Goal: Task Accomplishment & Management: Use online tool/utility

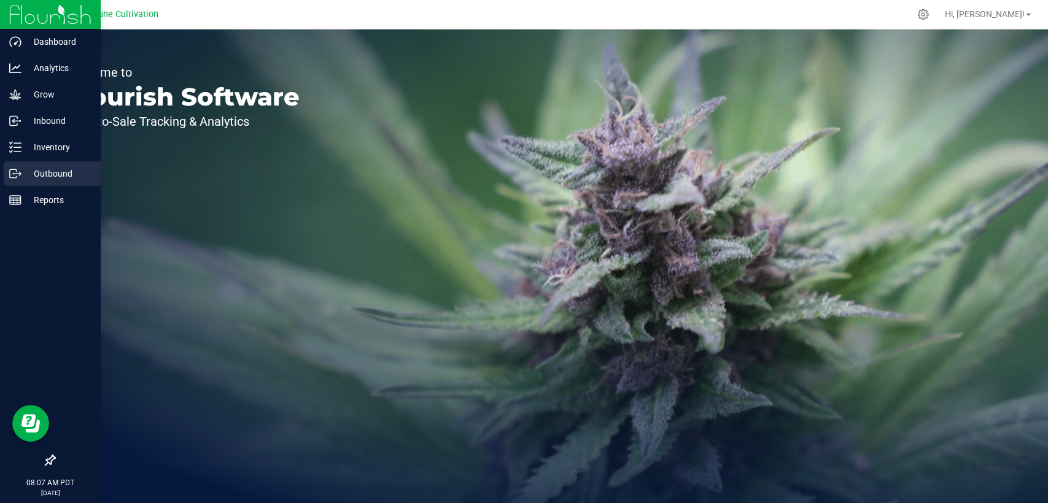
click at [22, 168] on p "Outbound" at bounding box center [58, 173] width 74 height 15
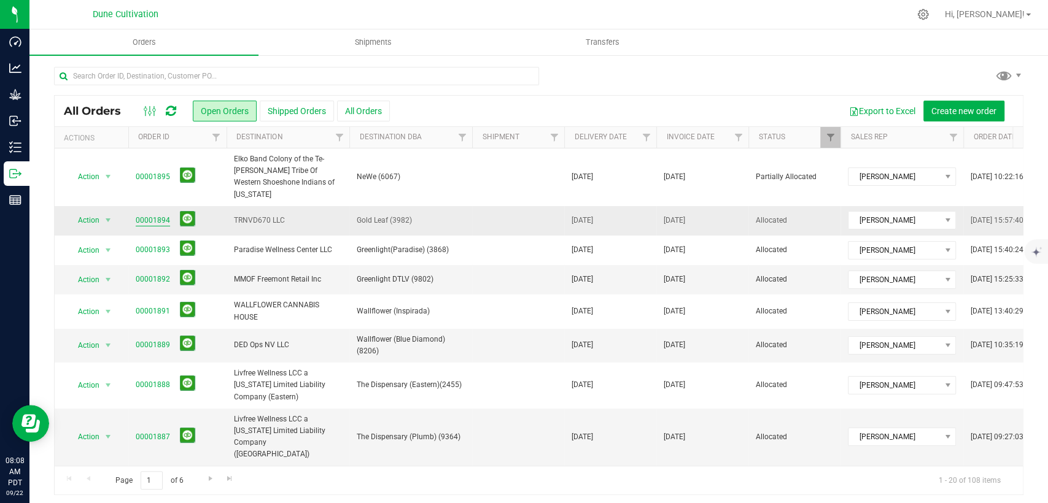
click at [139, 215] on link "00001894" at bounding box center [153, 221] width 34 height 12
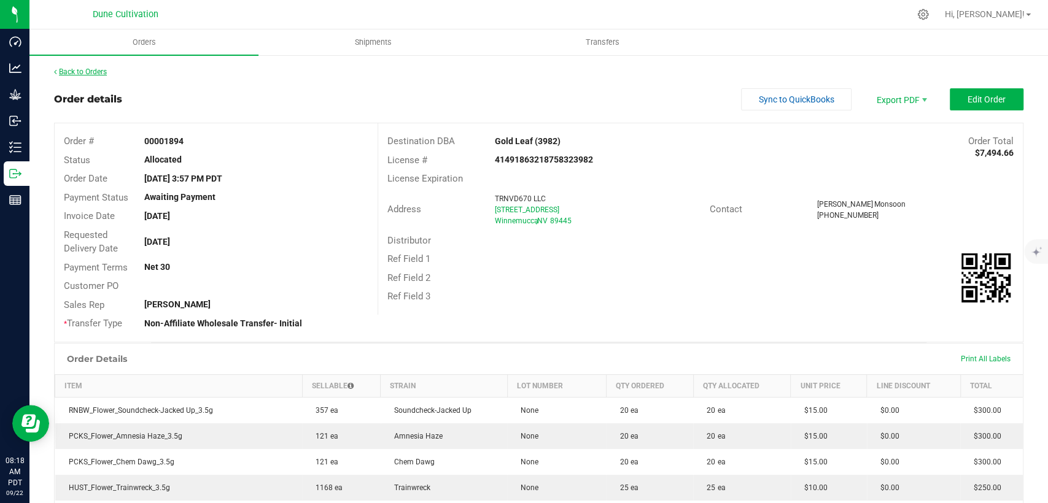
click at [91, 75] on link "Back to Orders" at bounding box center [80, 72] width 53 height 9
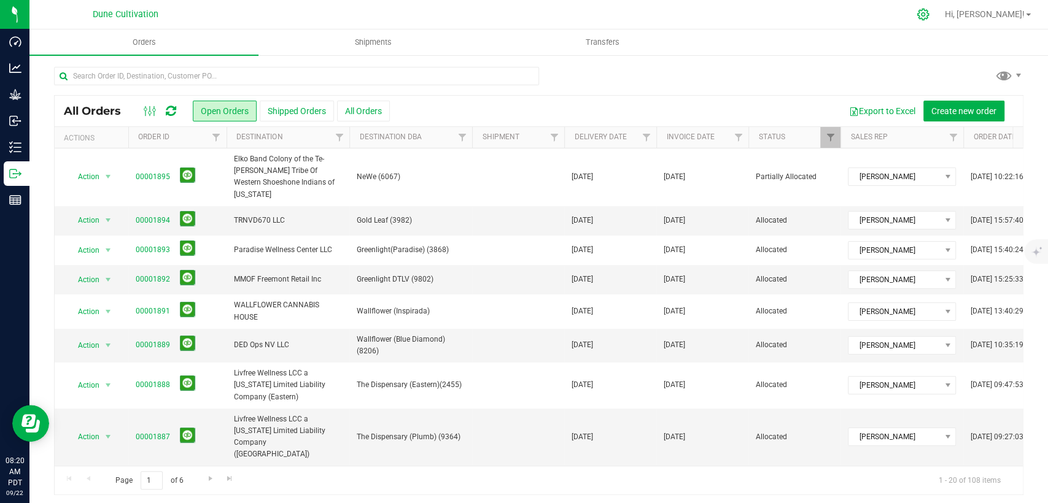
click at [929, 12] on icon at bounding box center [922, 14] width 13 height 13
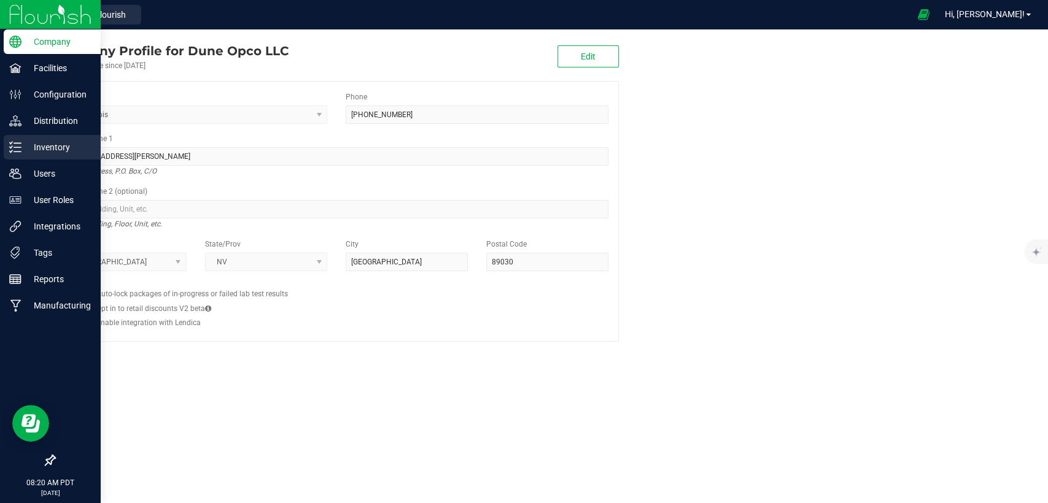
click at [50, 152] on p "Inventory" at bounding box center [58, 147] width 74 height 15
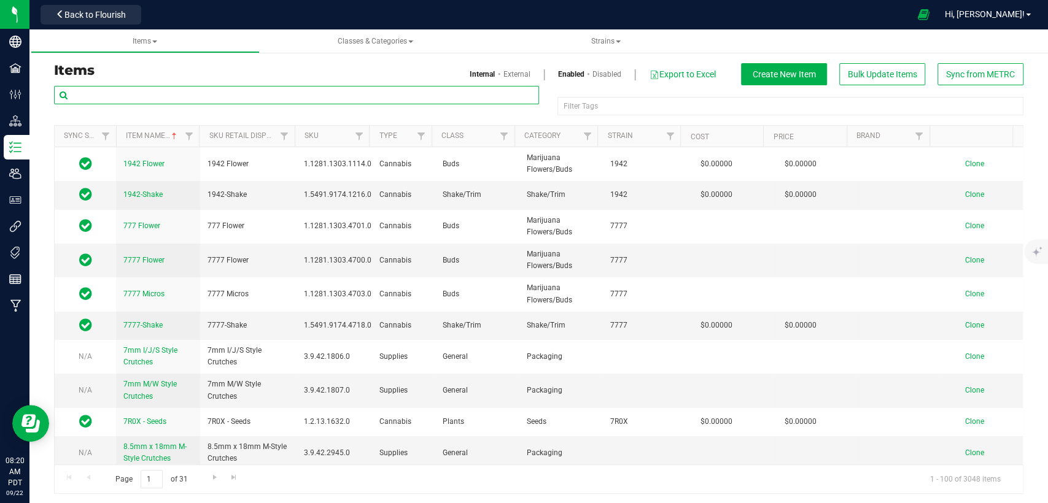
click at [246, 97] on input "text" at bounding box center [296, 95] width 485 height 18
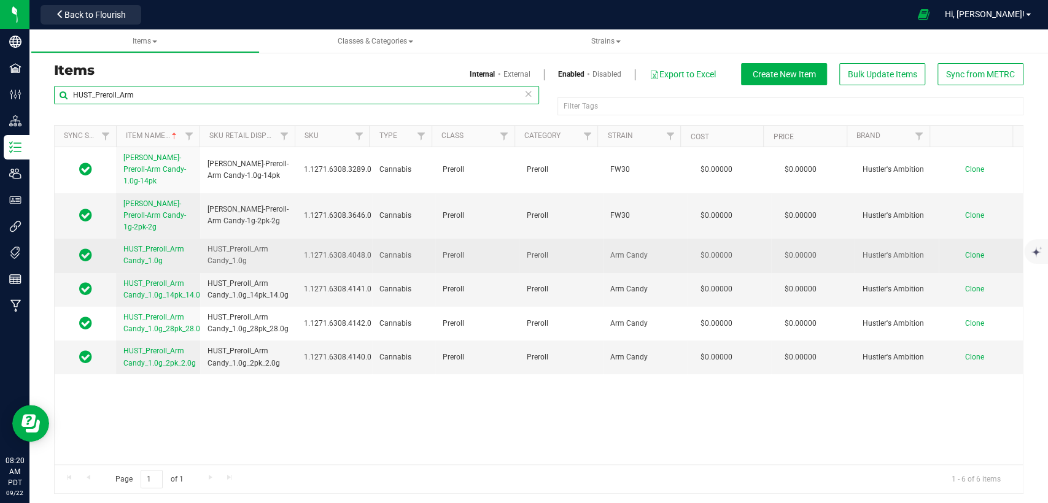
type input "HUST_Preroll_Arm"
click at [965, 251] on span "Clone" at bounding box center [974, 255] width 19 height 9
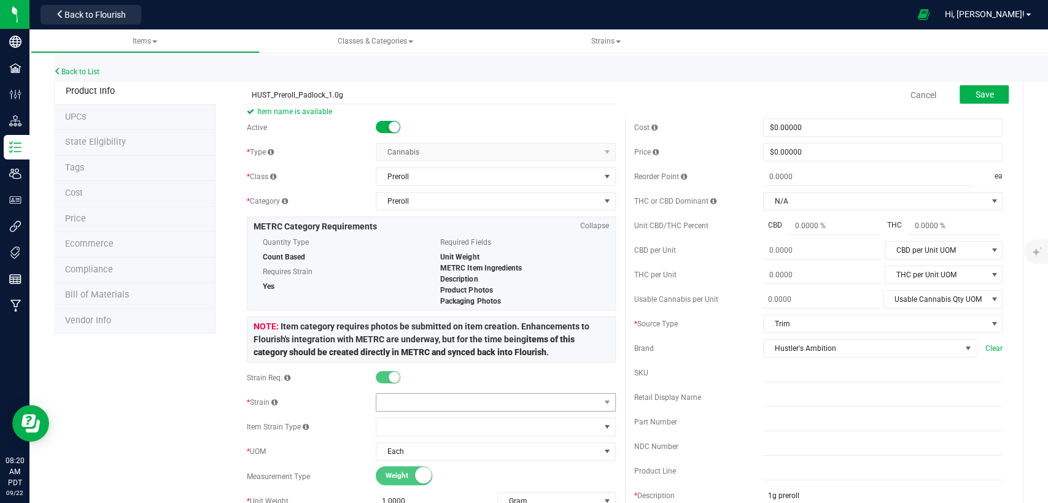
type input "HUST_Preroll_Padlock_1.0g"
click at [517, 398] on span at bounding box center [487, 402] width 223 height 17
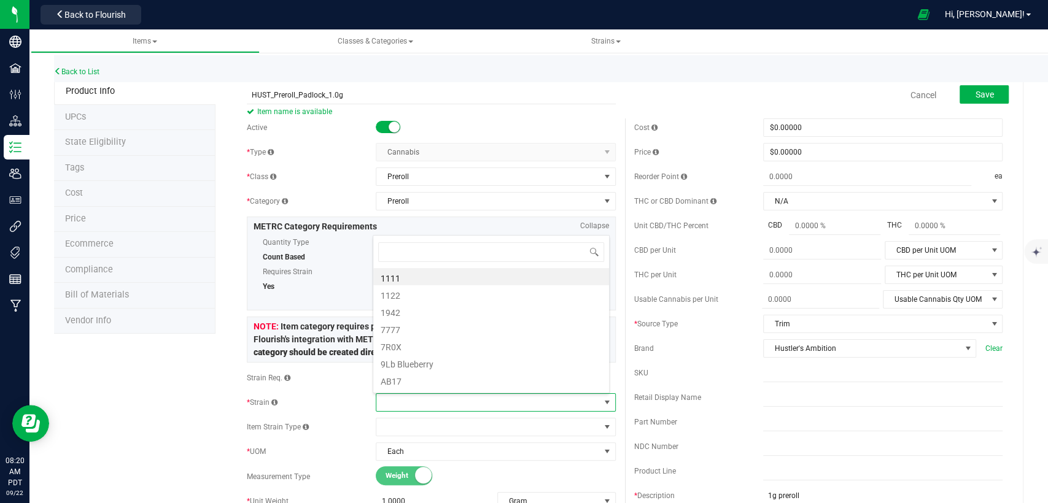
scroll to position [18, 233]
type input "Pad"
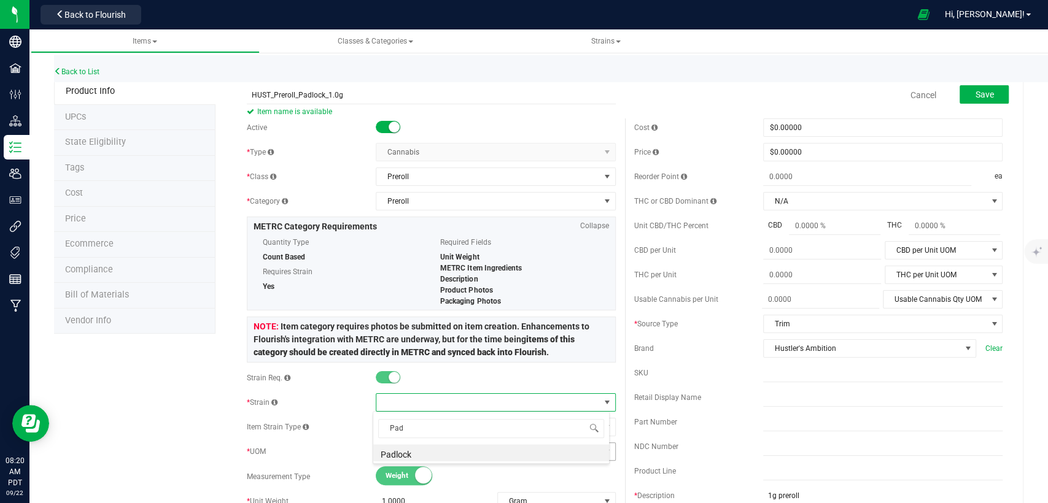
click at [508, 455] on li "Padlock" at bounding box center [491, 452] width 236 height 17
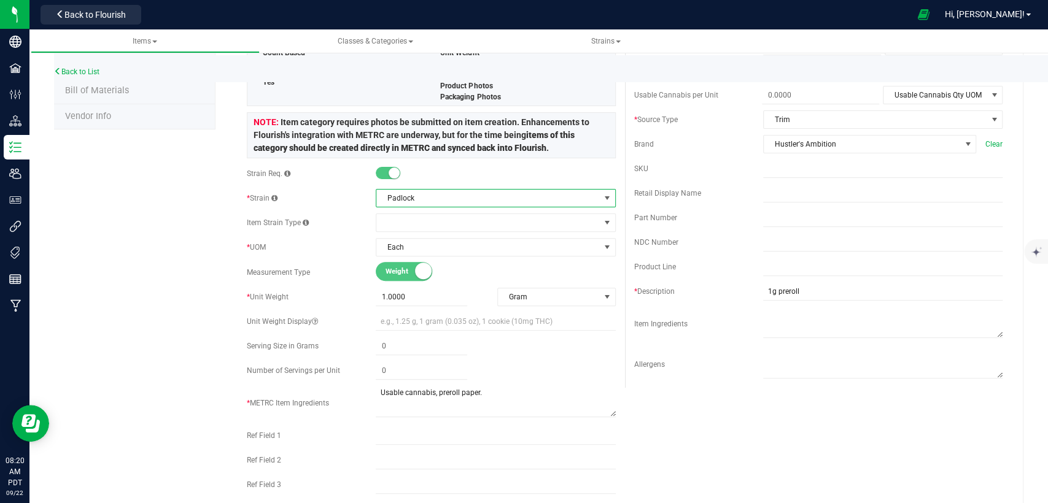
scroll to position [0, 0]
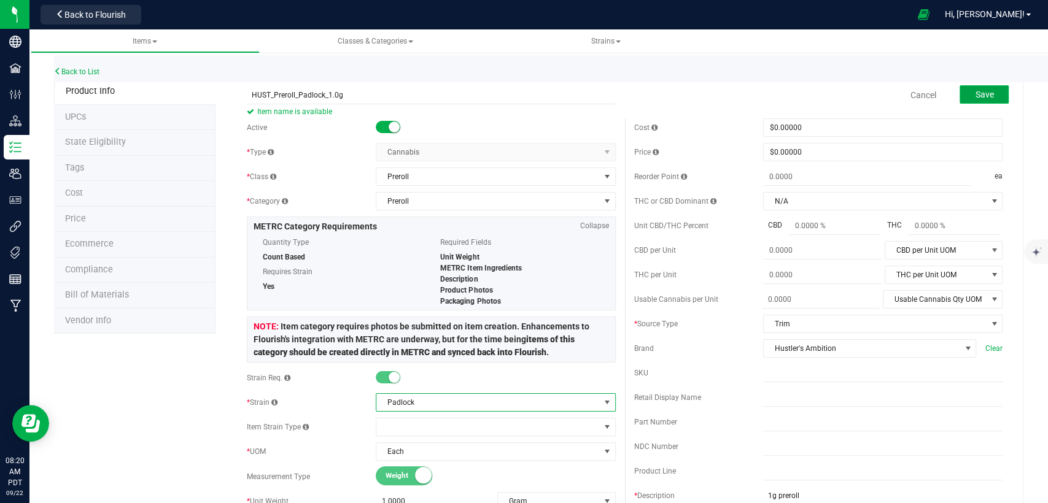
click at [970, 86] on button "Save" at bounding box center [983, 94] width 49 height 18
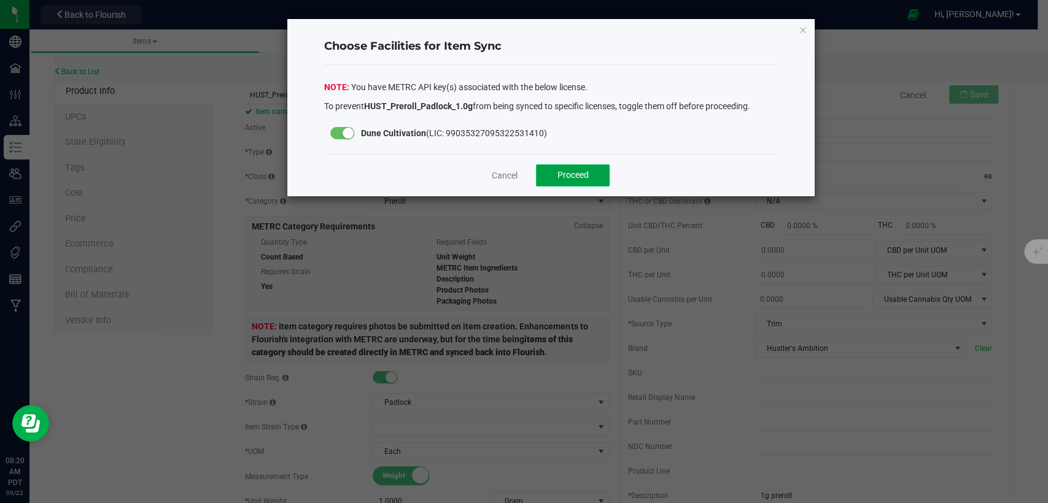
click at [566, 168] on button "Proceed" at bounding box center [573, 175] width 74 height 22
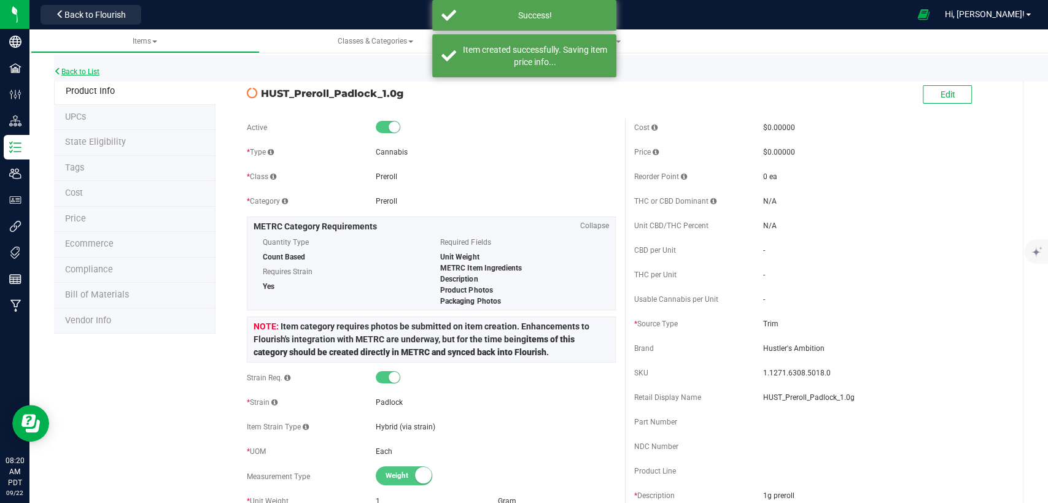
click at [83, 70] on link "Back to List" at bounding box center [76, 72] width 45 height 9
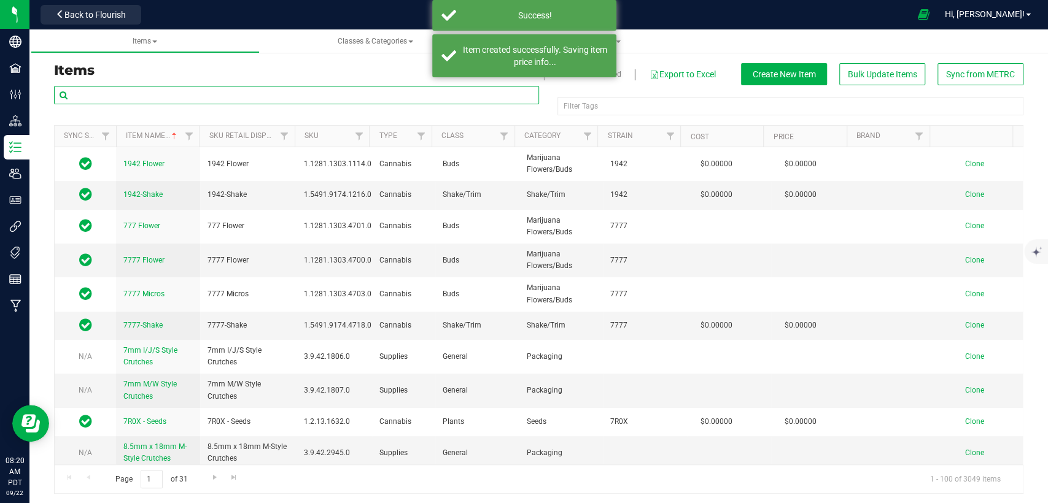
click at [247, 95] on input "text" at bounding box center [296, 95] width 485 height 18
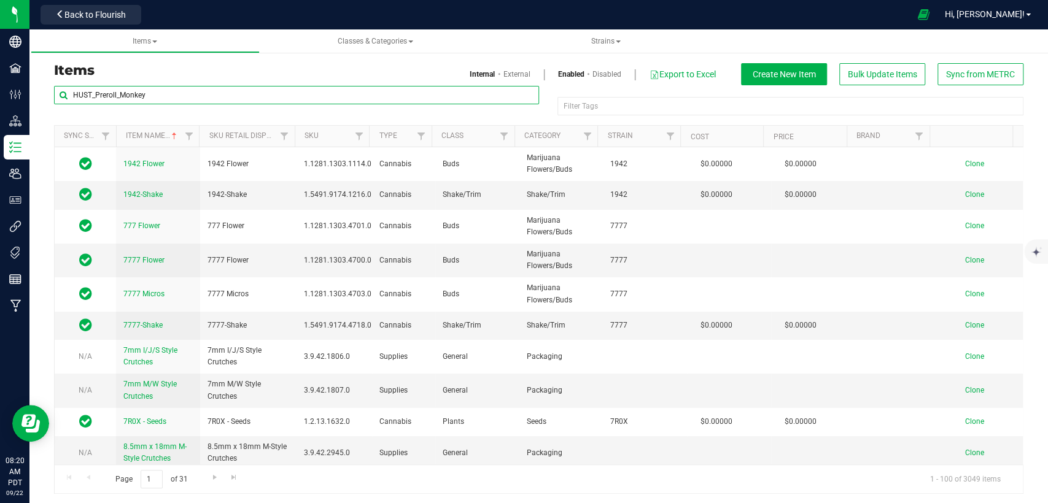
type input "HUST_Preroll_Monkey"
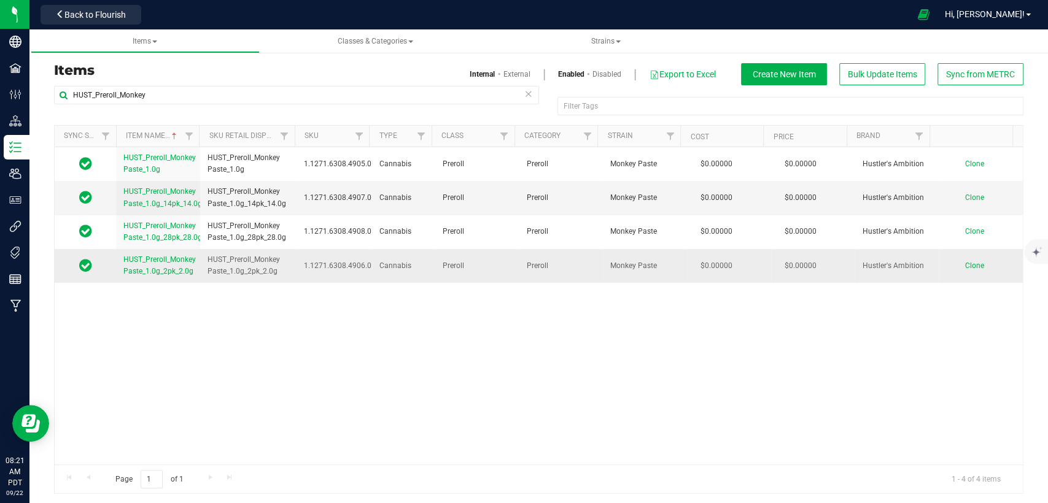
click at [965, 263] on span "Clone" at bounding box center [974, 265] width 19 height 9
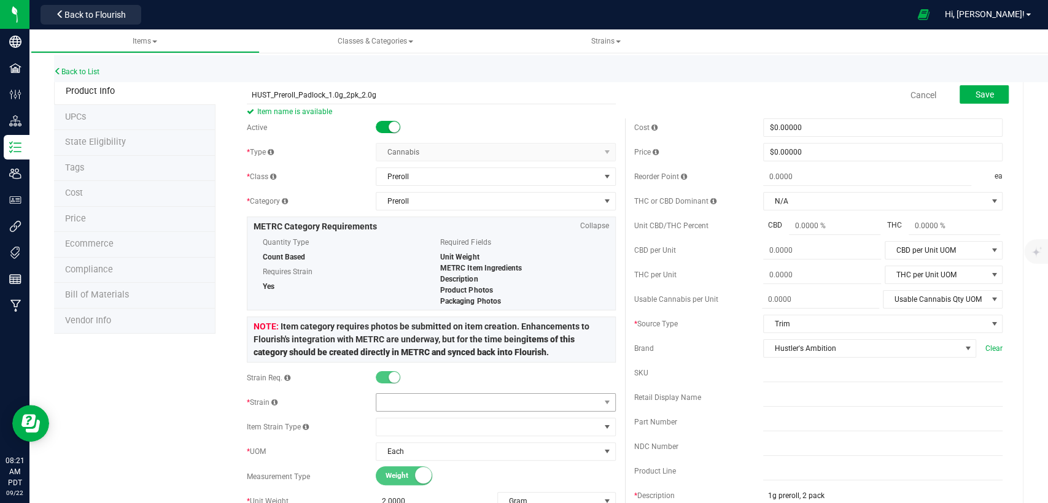
type input "HUST_Preroll_Padlock_1.0g_2pk_2.0g"
click at [486, 398] on span at bounding box center [487, 402] width 223 height 17
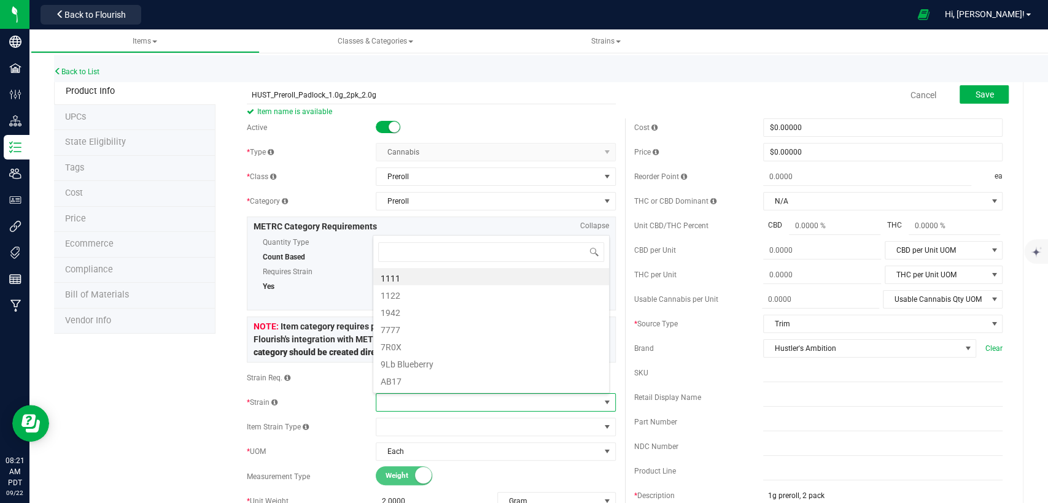
scroll to position [18, 233]
type input "Padlock"
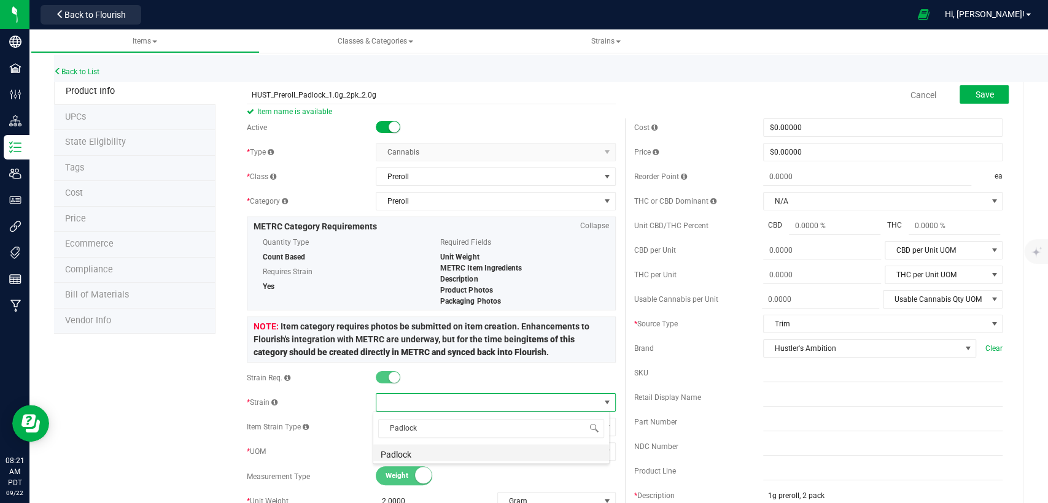
click at [466, 447] on li "Padlock" at bounding box center [491, 452] width 236 height 17
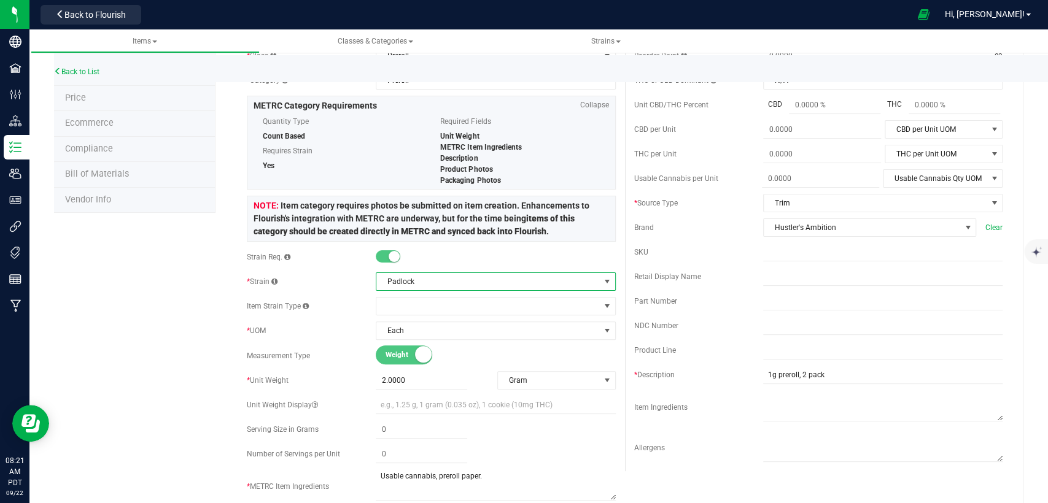
scroll to position [0, 0]
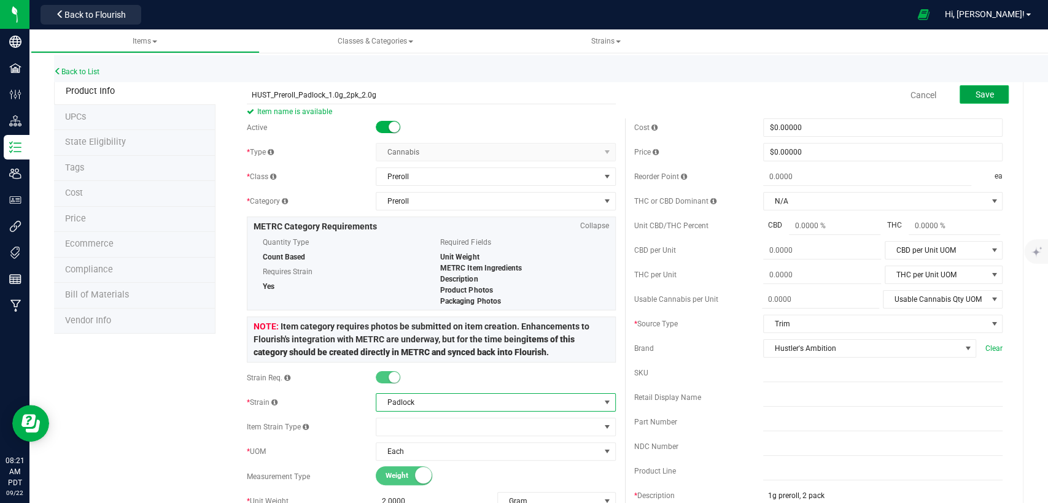
click at [969, 87] on button "Save" at bounding box center [983, 94] width 49 height 18
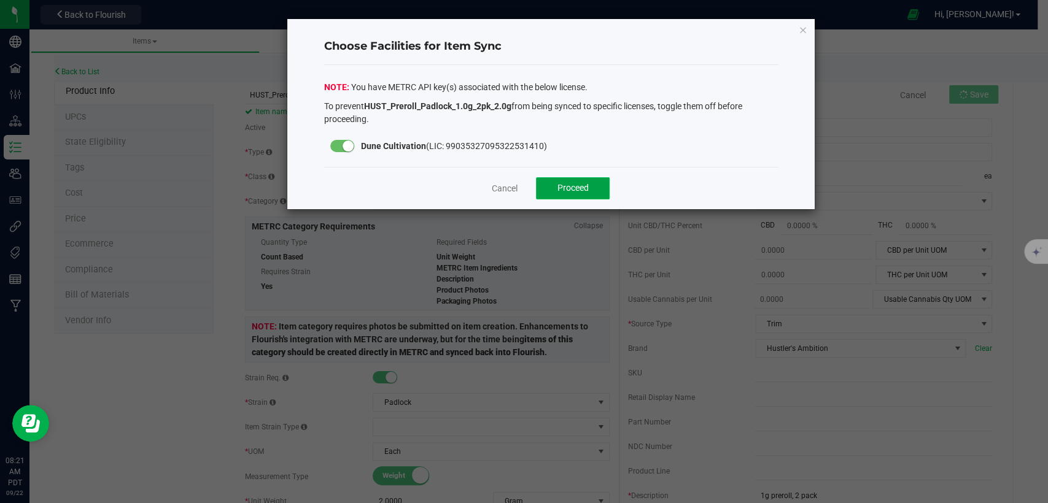
click at [557, 183] on span "Proceed" at bounding box center [572, 188] width 31 height 10
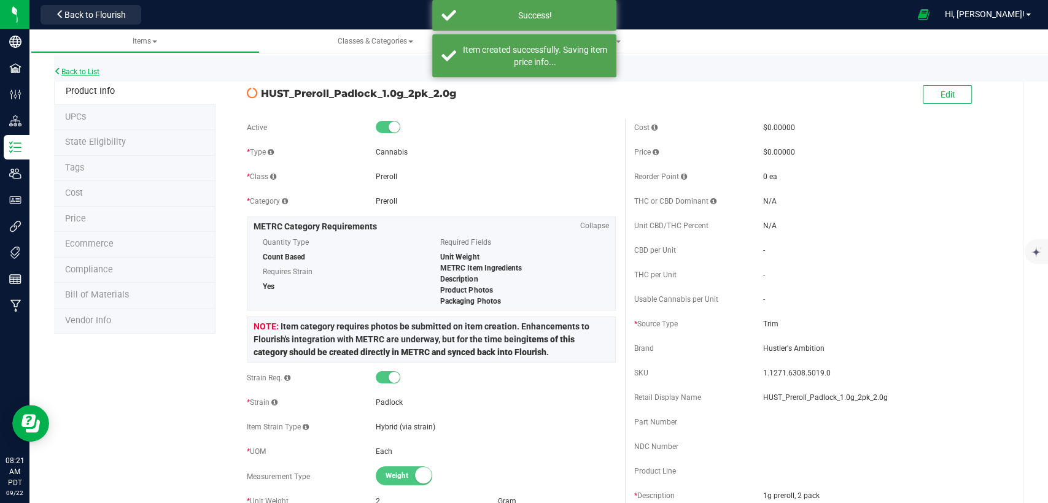
click at [92, 72] on link "Back to List" at bounding box center [76, 72] width 45 height 9
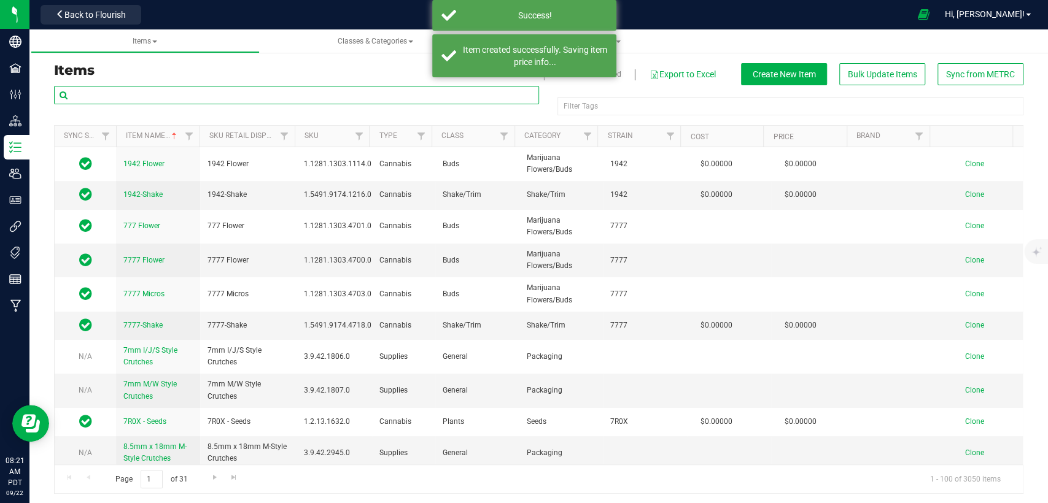
click at [306, 93] on input "text" at bounding box center [296, 95] width 485 height 18
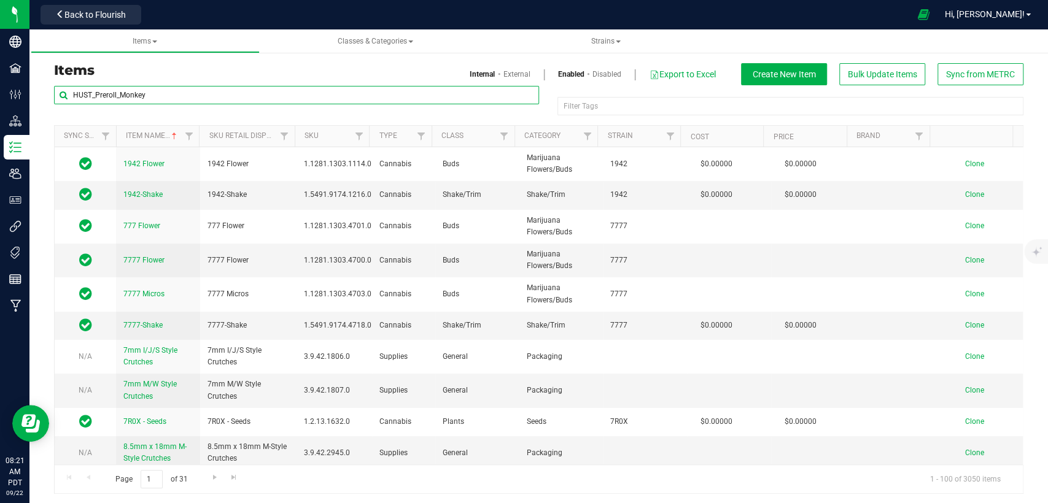
type input "HUST_Preroll_Monkey"
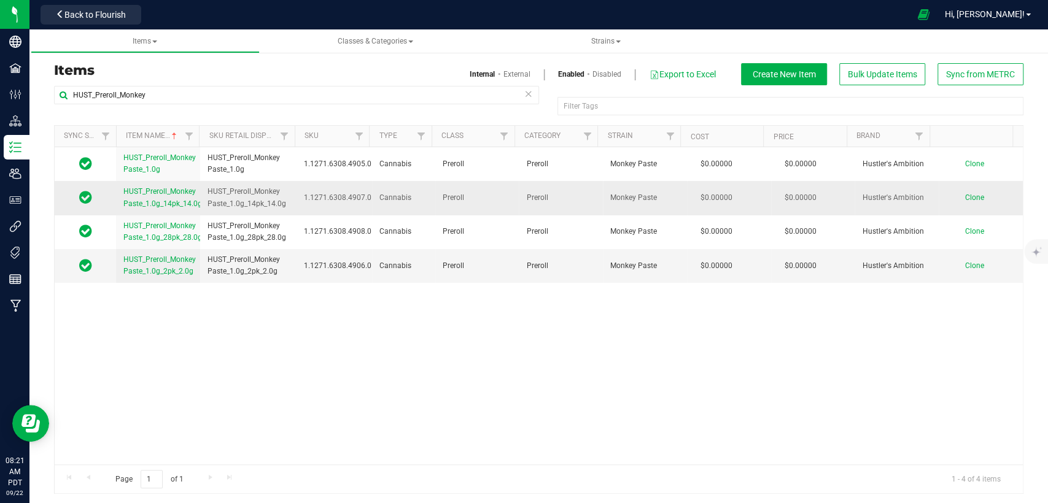
click at [965, 196] on span "Clone" at bounding box center [974, 197] width 19 height 9
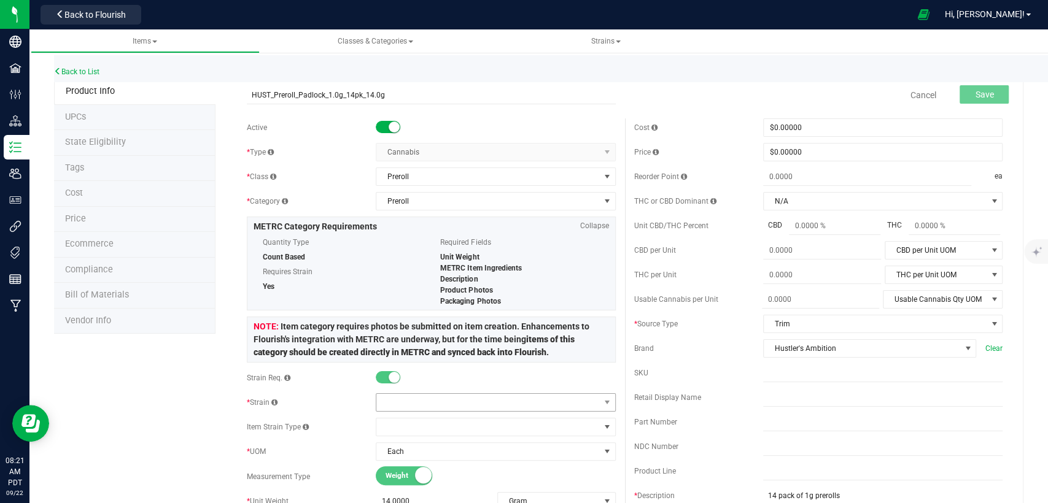
type input "HUST_Preroll_Padlock_1.0g_14pk_14.0g"
click at [466, 405] on span at bounding box center [487, 402] width 223 height 17
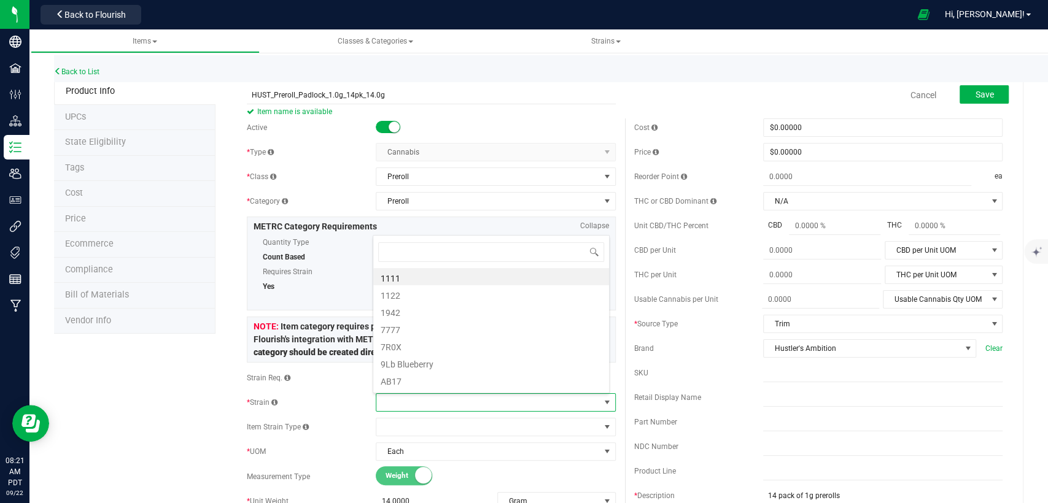
scroll to position [18, 233]
type input "Pad"
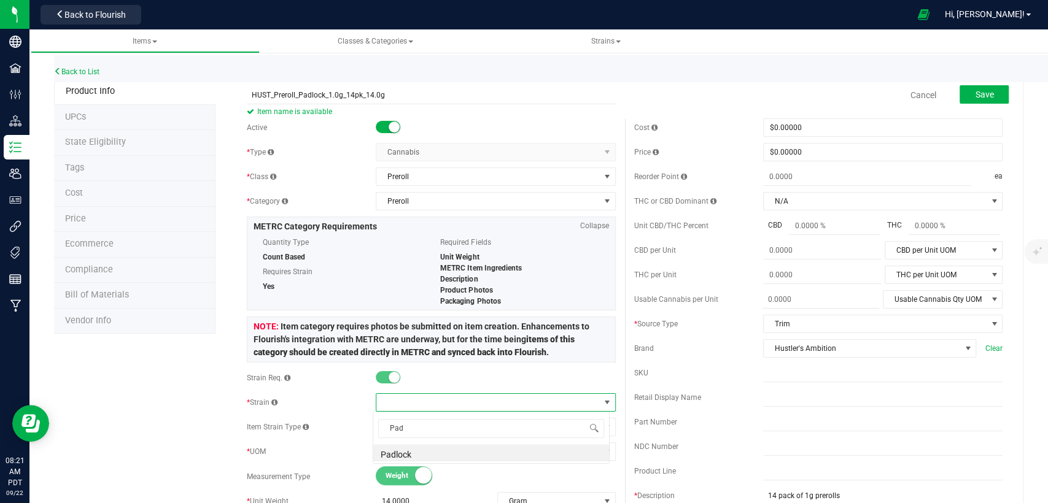
scroll to position [0, 0]
click at [443, 453] on li "Padlock" at bounding box center [491, 452] width 236 height 17
click at [990, 95] on button "Save" at bounding box center [983, 94] width 49 height 18
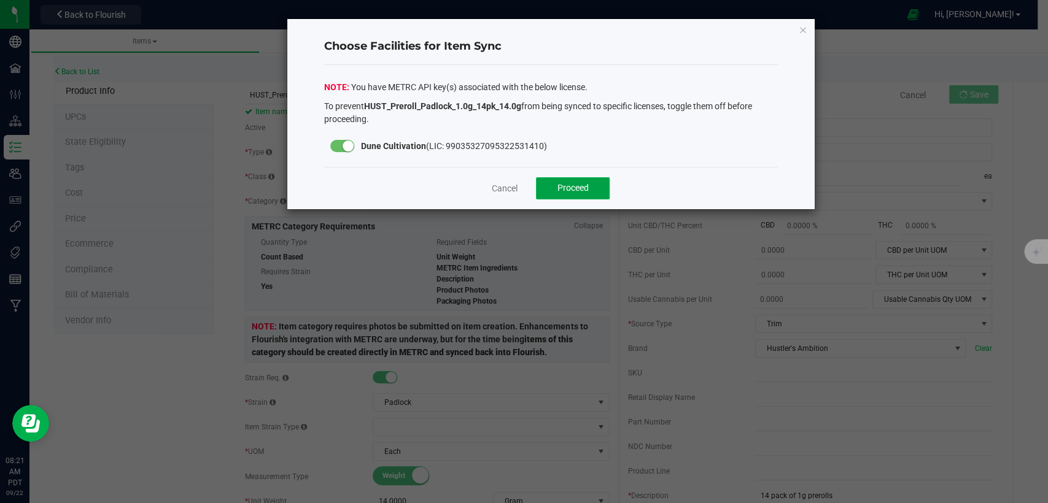
drag, startPoint x: 571, startPoint y: 188, endPoint x: 563, endPoint y: 179, distance: 12.6
click at [571, 188] on span "Proceed" at bounding box center [572, 188] width 31 height 10
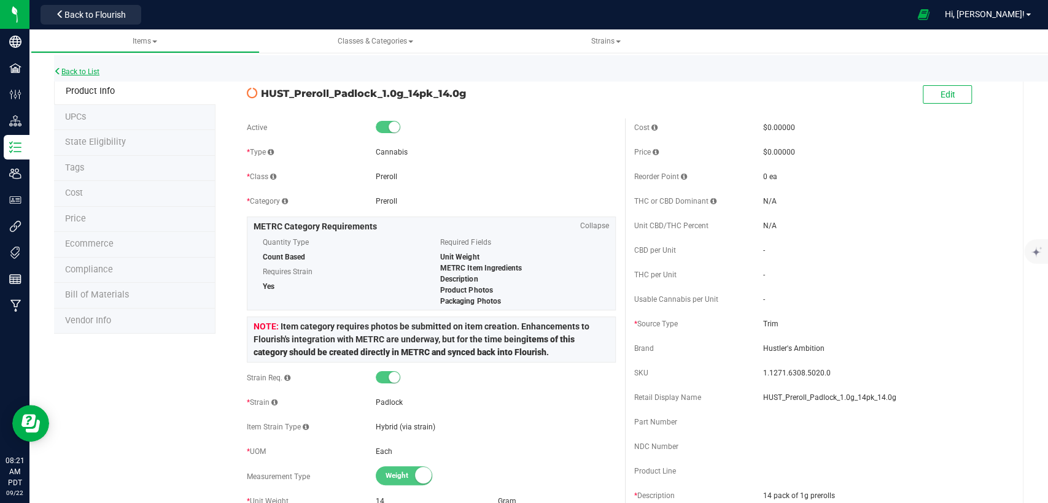
click at [79, 68] on link "Back to List" at bounding box center [76, 72] width 45 height 9
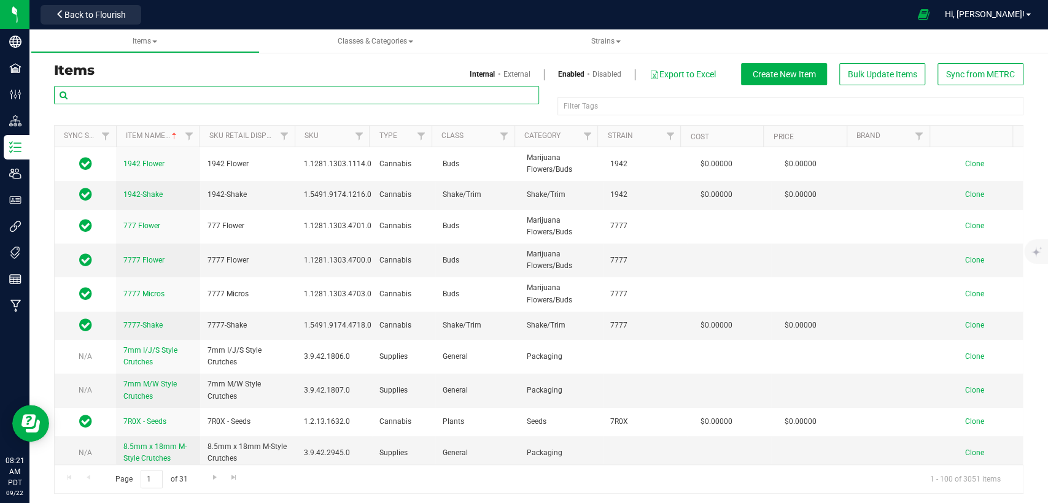
click at [217, 95] on input "text" at bounding box center [296, 95] width 485 height 18
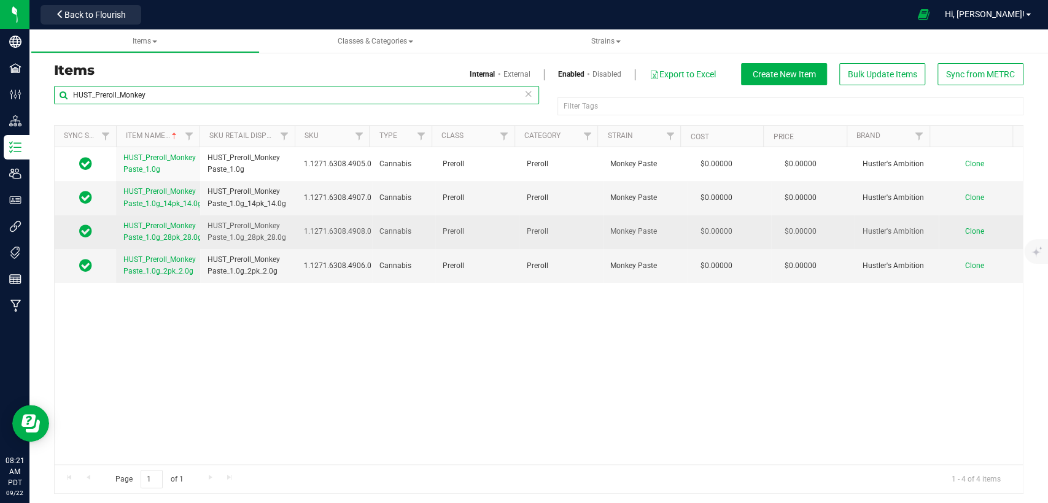
type input "HUST_Preroll_Monkey"
click at [965, 228] on span "Clone" at bounding box center [974, 231] width 19 height 9
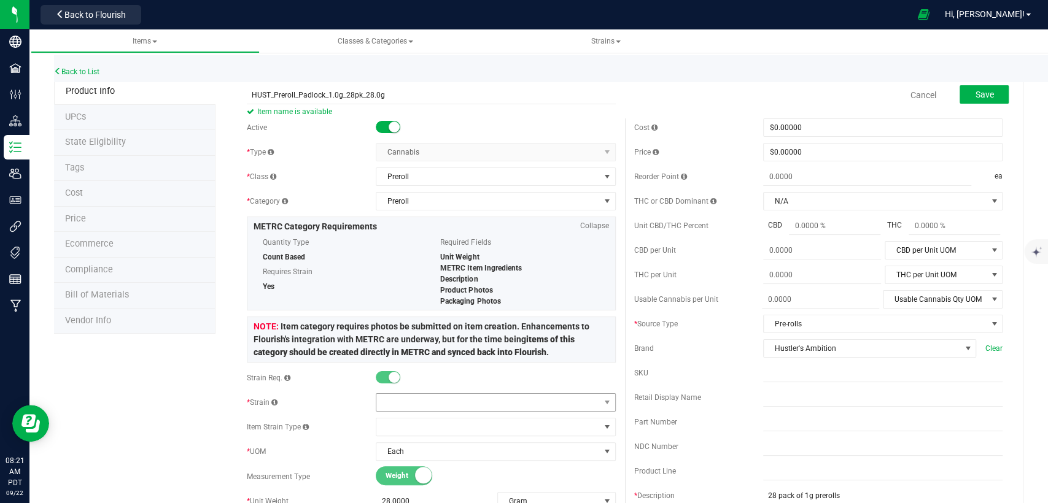
type input "HUST_Preroll_Padlock_1.0g_28pk_28.0g"
click at [469, 399] on span at bounding box center [487, 402] width 223 height 17
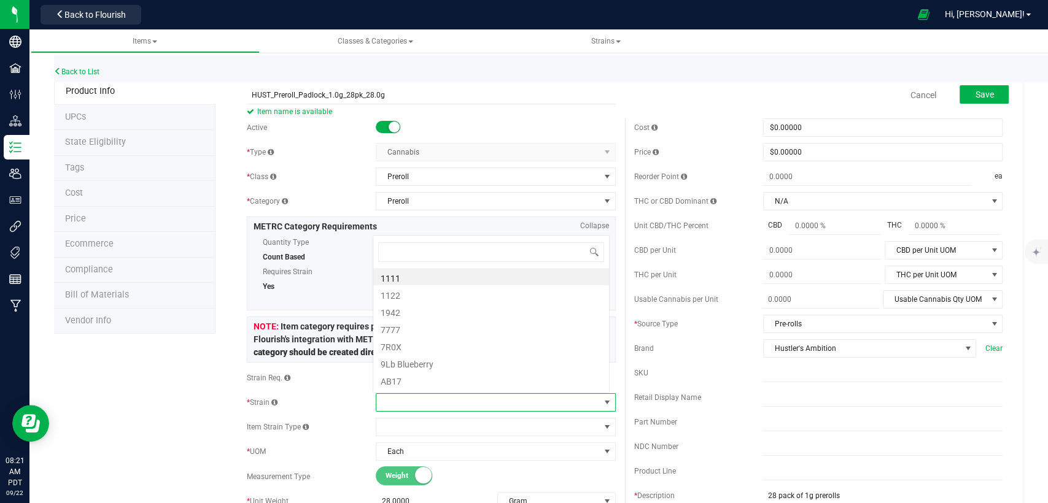
scroll to position [18, 233]
type input "Pad"
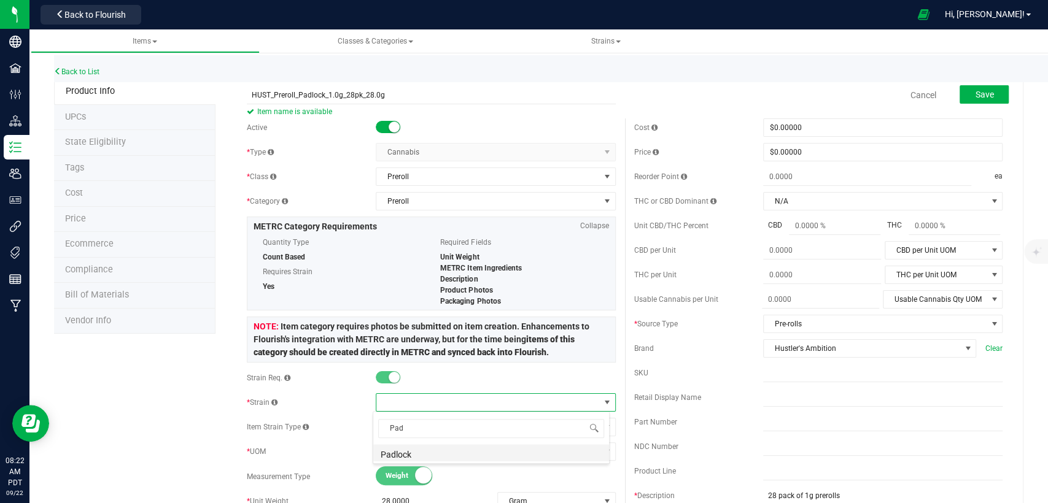
click at [458, 453] on li "Padlock" at bounding box center [491, 452] width 236 height 17
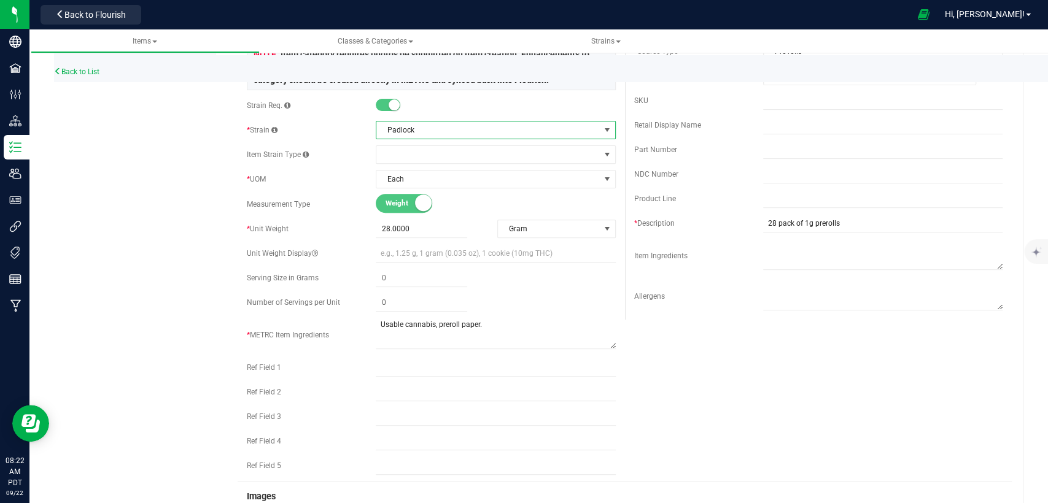
scroll to position [0, 0]
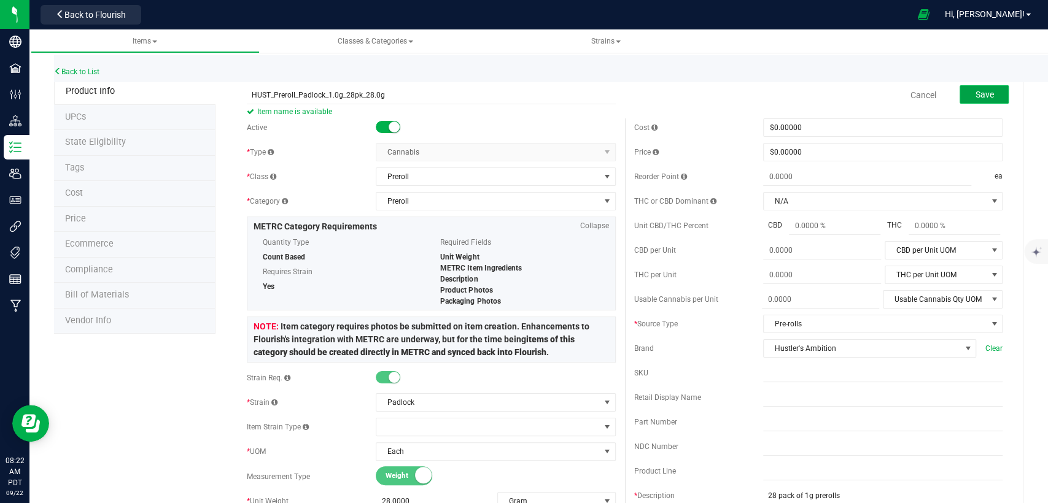
click at [975, 95] on span "Save" at bounding box center [984, 95] width 18 height 10
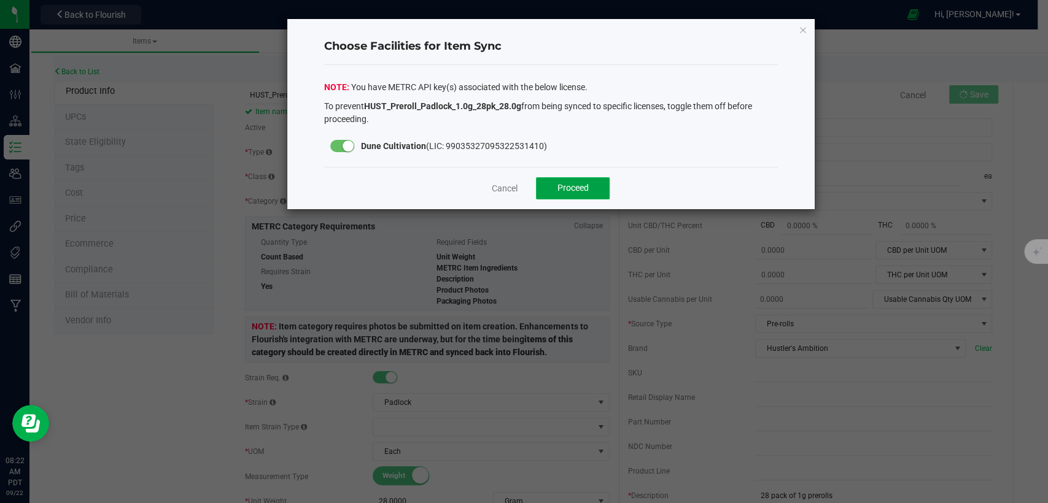
click at [548, 187] on button "Proceed" at bounding box center [573, 188] width 74 height 22
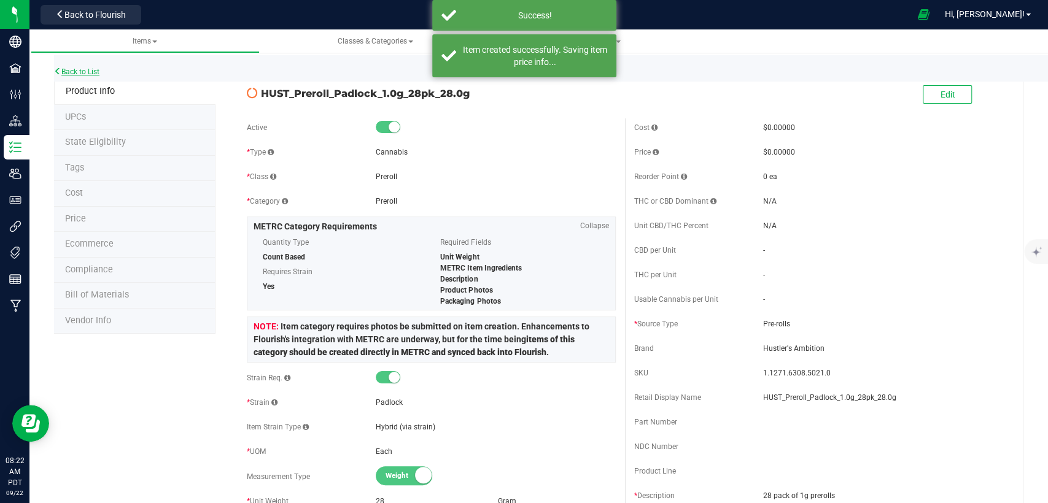
click at [75, 70] on link "Back to List" at bounding box center [76, 72] width 45 height 9
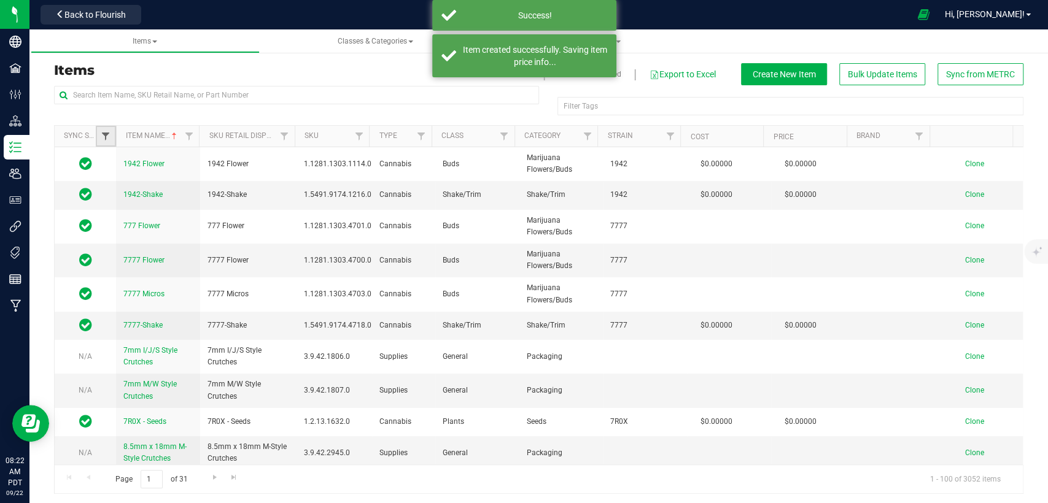
click at [109, 134] on span "Filter" at bounding box center [106, 136] width 10 height 10
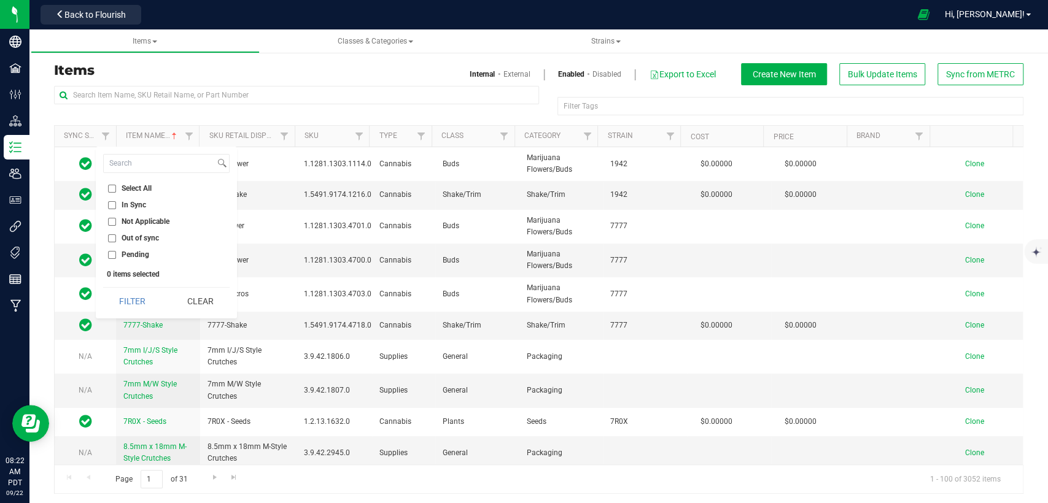
drag, startPoint x: 109, startPoint y: 237, endPoint x: 109, endPoint y: 244, distance: 6.8
click at [109, 237] on input "Out of sync" at bounding box center [112, 238] width 8 height 8
checkbox input "true"
click at [128, 288] on button "Filter" at bounding box center [132, 301] width 59 height 27
click at [128, 296] on button "Filter" at bounding box center [132, 301] width 59 height 27
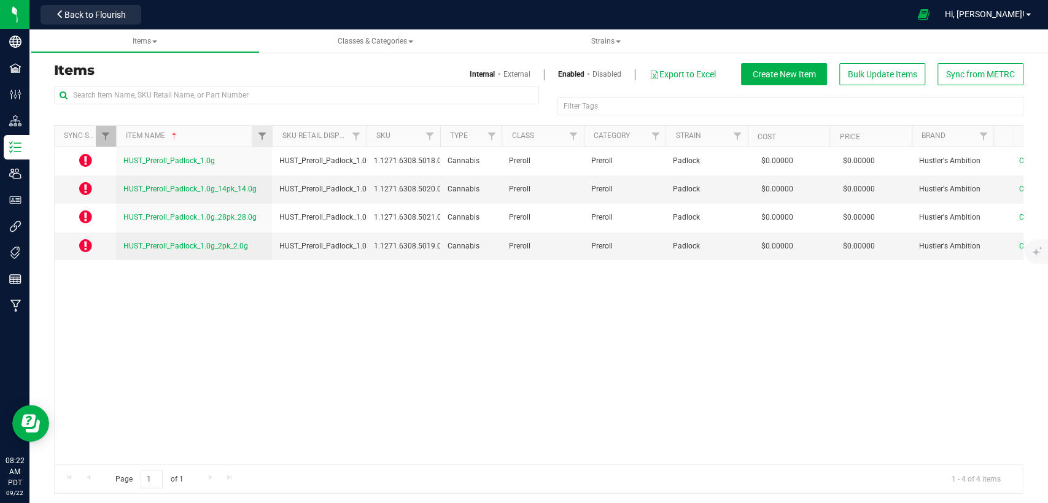
drag, startPoint x: 195, startPoint y: 137, endPoint x: 271, endPoint y: 140, distance: 75.5
click at [271, 140] on div "Sync Status Item Name Sku Retail Display Name SKU Type Class Category Strain Co…" at bounding box center [534, 136] width 958 height 21
click at [212, 244] on span "HUST_Preroll_Padlock_1.0g_2pk_2.0g" at bounding box center [185, 246] width 125 height 9
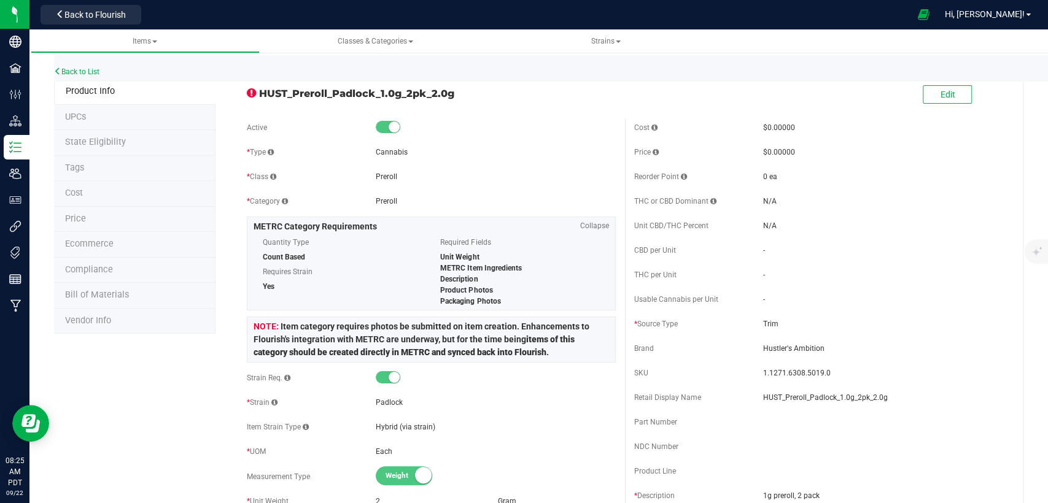
click at [118, 141] on span "State Eligibility" at bounding box center [95, 142] width 61 height 10
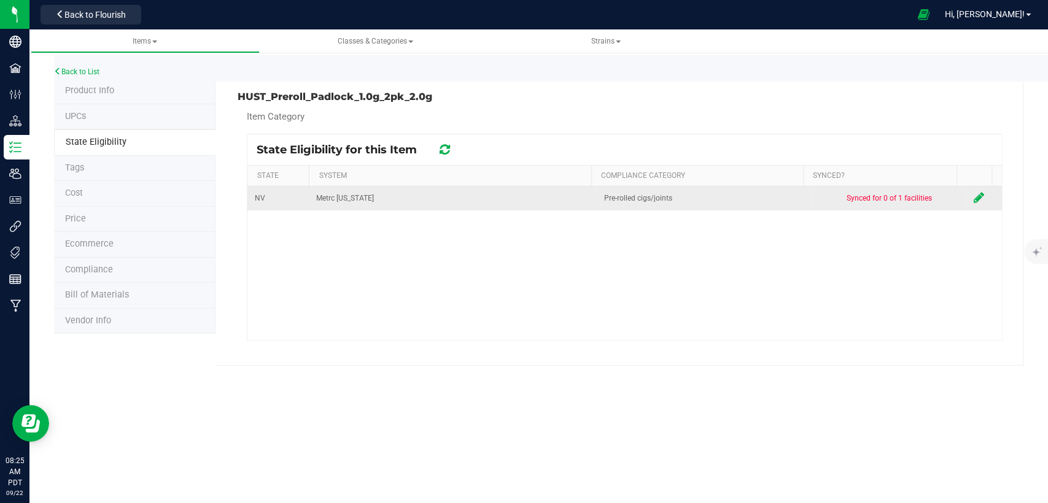
click at [973, 194] on icon at bounding box center [978, 197] width 10 height 12
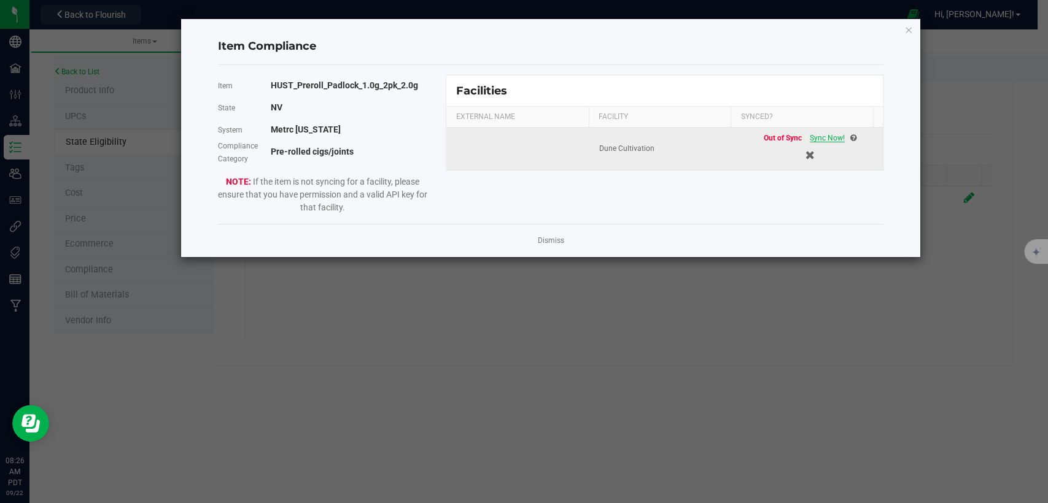
click at [812, 134] on span "Sync Now!" at bounding box center [826, 138] width 35 height 9
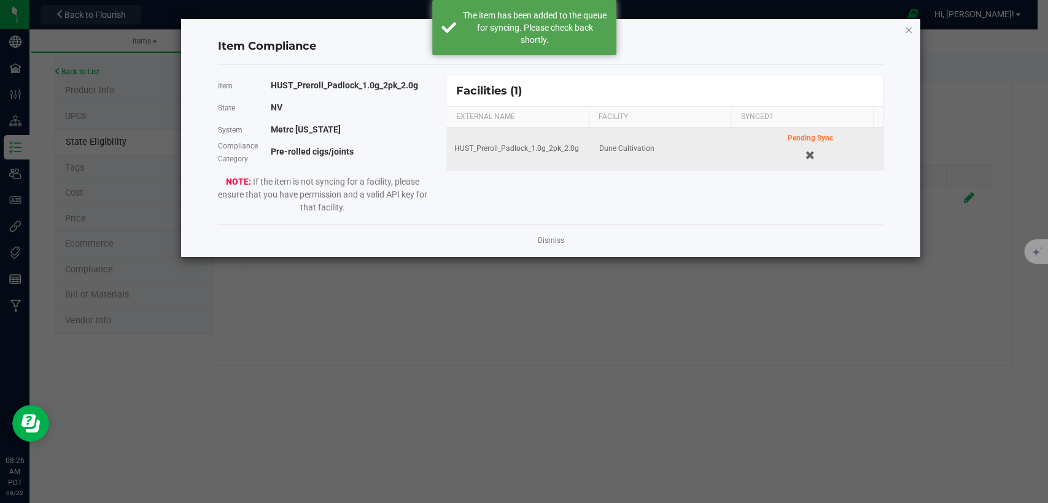
click at [909, 23] on icon "Close modal" at bounding box center [908, 29] width 9 height 15
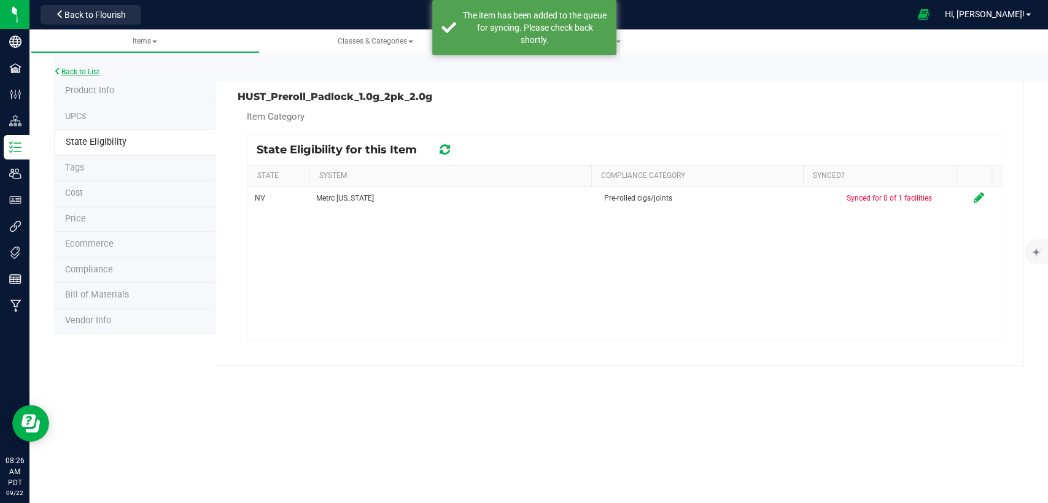
click at [60, 74] on icon at bounding box center [57, 71] width 7 height 7
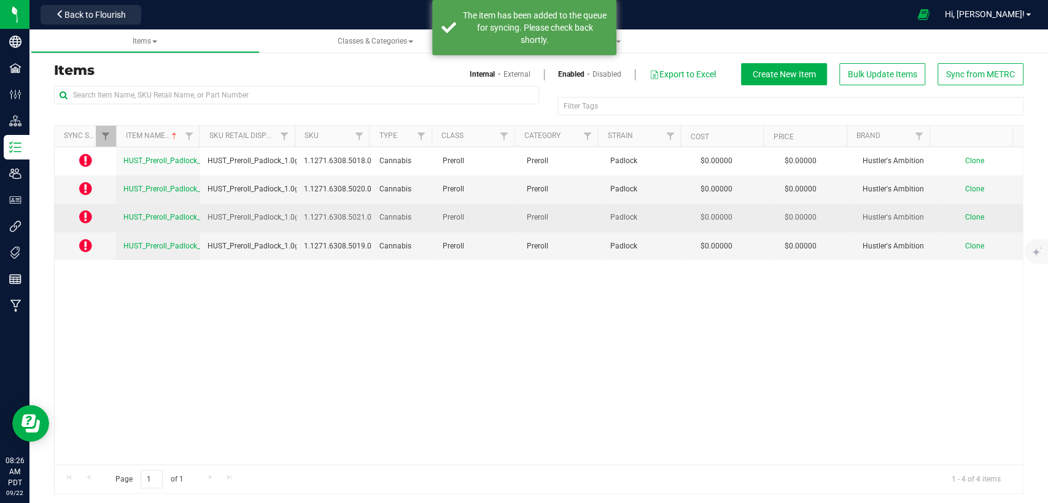
click at [169, 217] on span "HUST_Preroll_Padlock_1.0g_28pk_28.0g" at bounding box center [189, 217] width 133 height 9
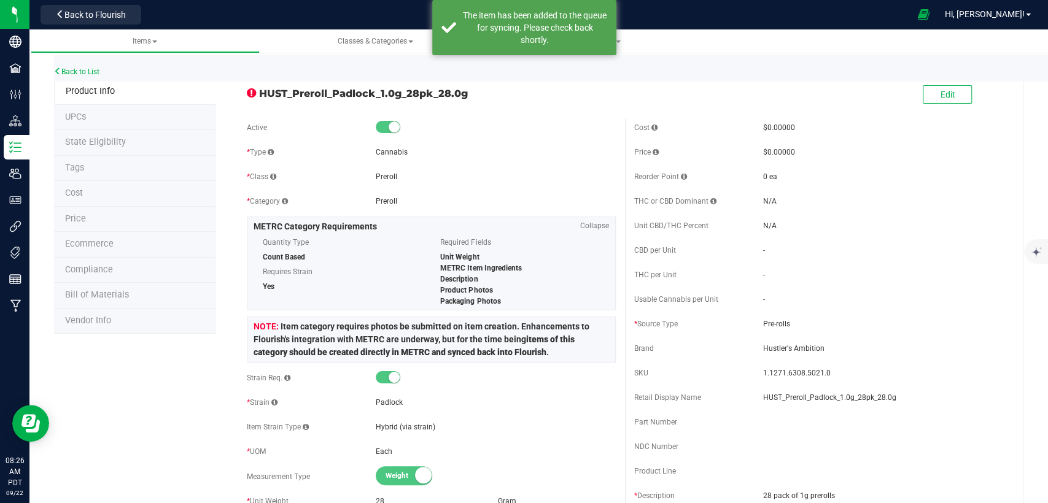
click at [128, 141] on li "State Eligibility" at bounding box center [134, 143] width 161 height 26
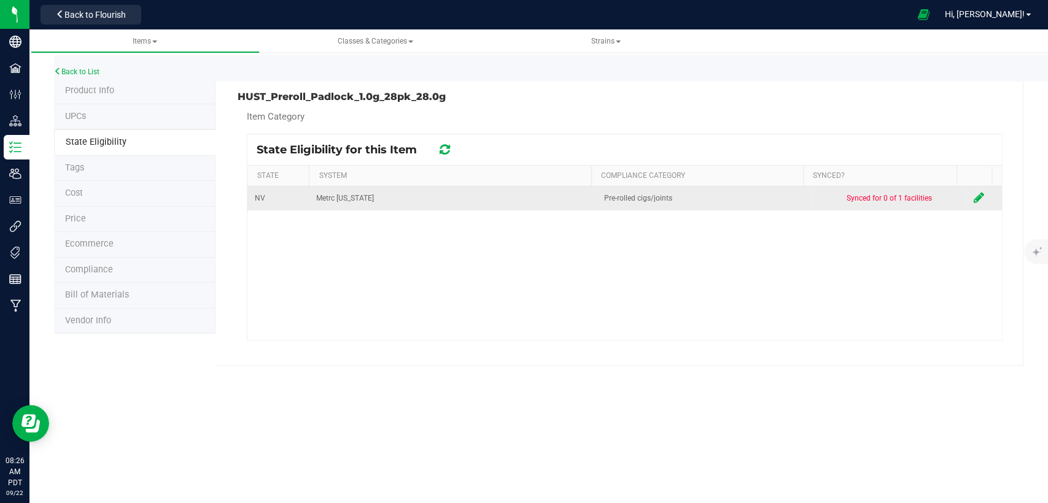
click at [973, 198] on icon at bounding box center [978, 197] width 10 height 12
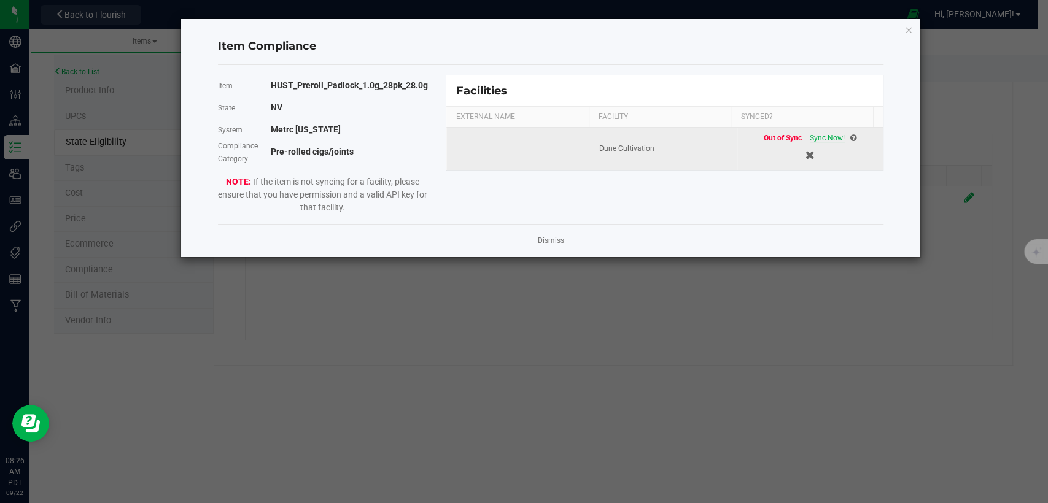
click at [816, 134] on span "Sync Now!" at bounding box center [826, 138] width 35 height 9
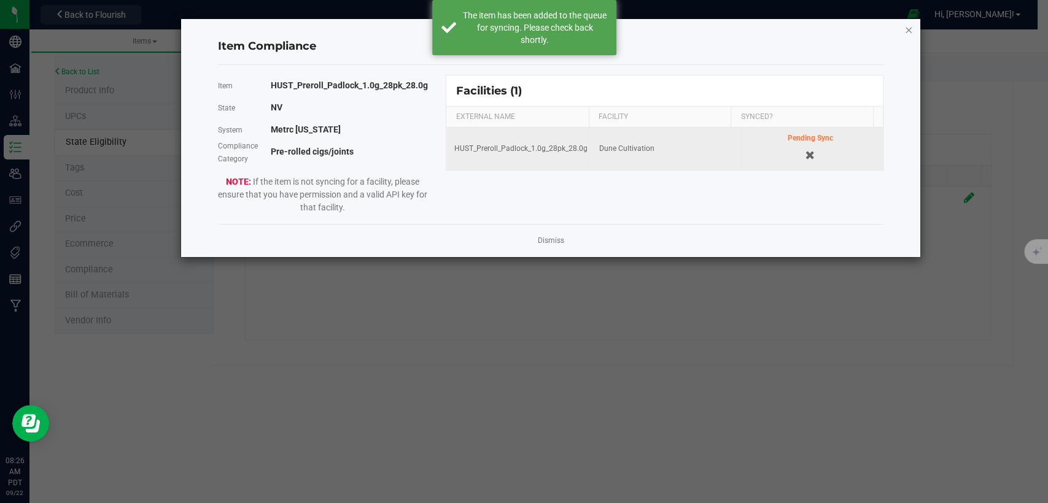
click at [905, 30] on icon "Close modal" at bounding box center [908, 29] width 9 height 15
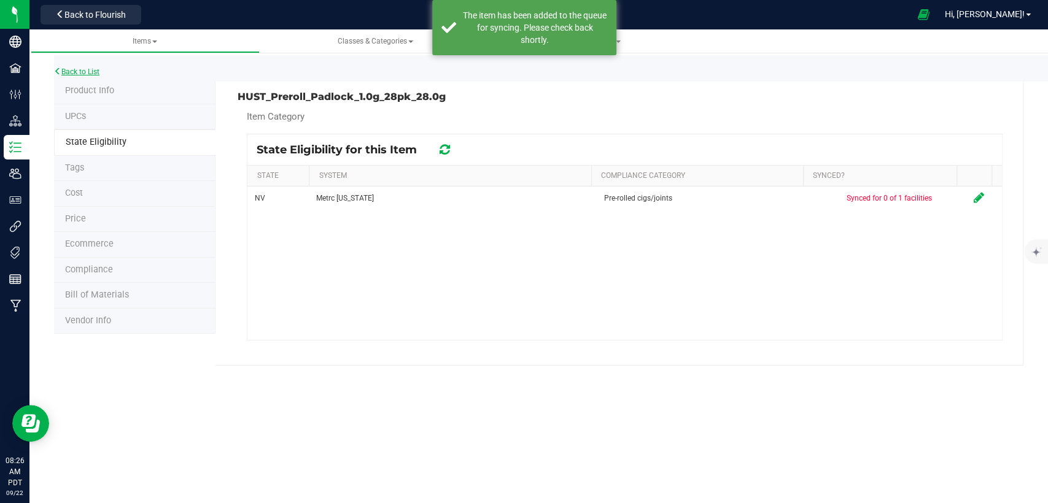
click at [62, 69] on link "Back to List" at bounding box center [76, 72] width 45 height 9
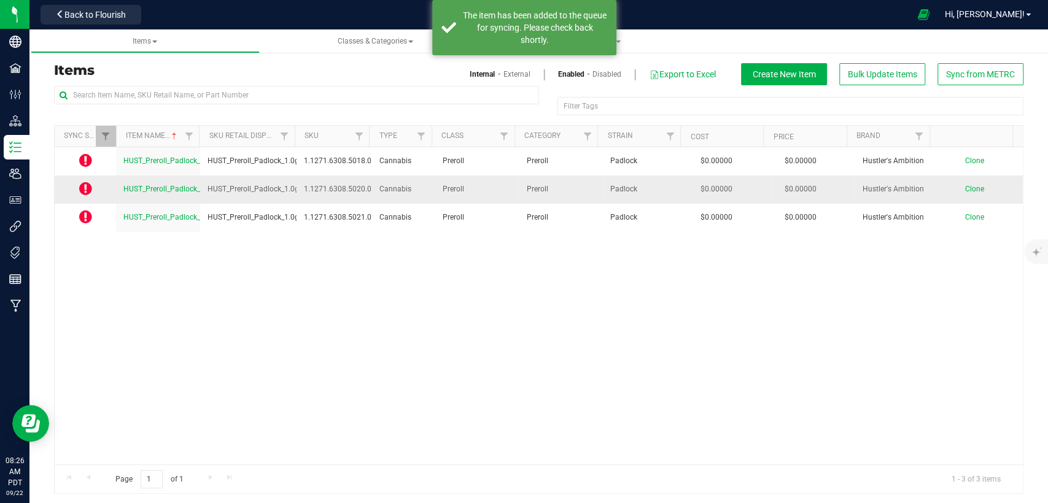
click at [162, 188] on span "HUST_Preroll_Padlock_1.0g_14pk_14.0g" at bounding box center [189, 189] width 133 height 9
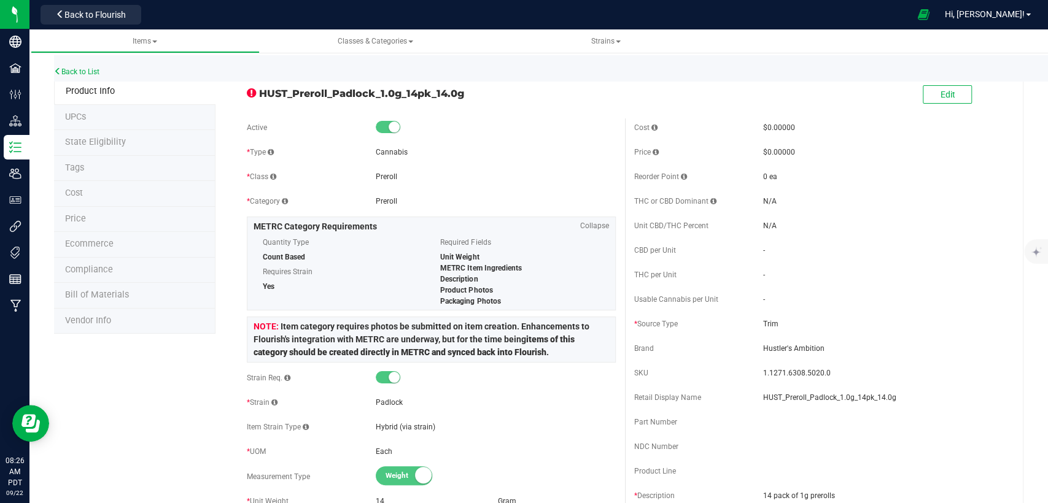
click at [128, 141] on li "State Eligibility" at bounding box center [134, 143] width 161 height 26
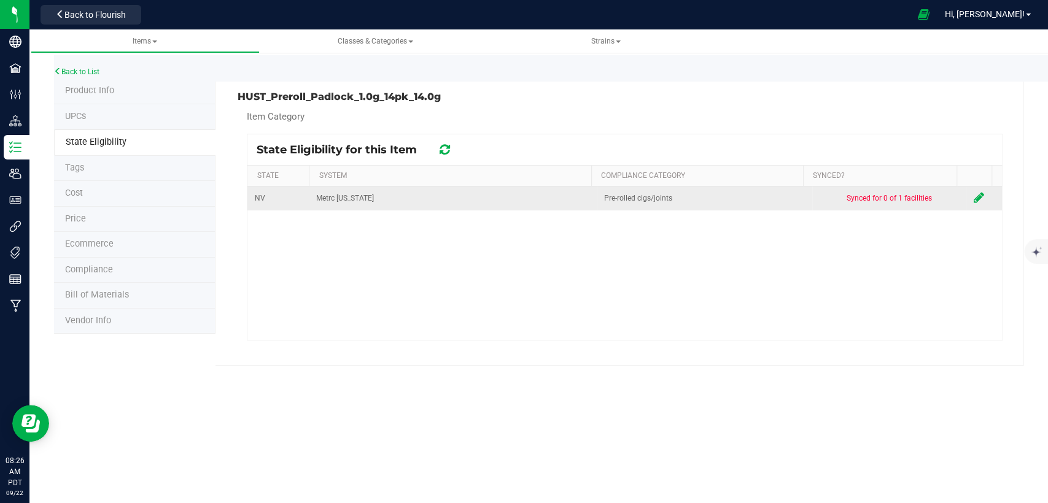
click at [973, 193] on icon at bounding box center [978, 197] width 10 height 12
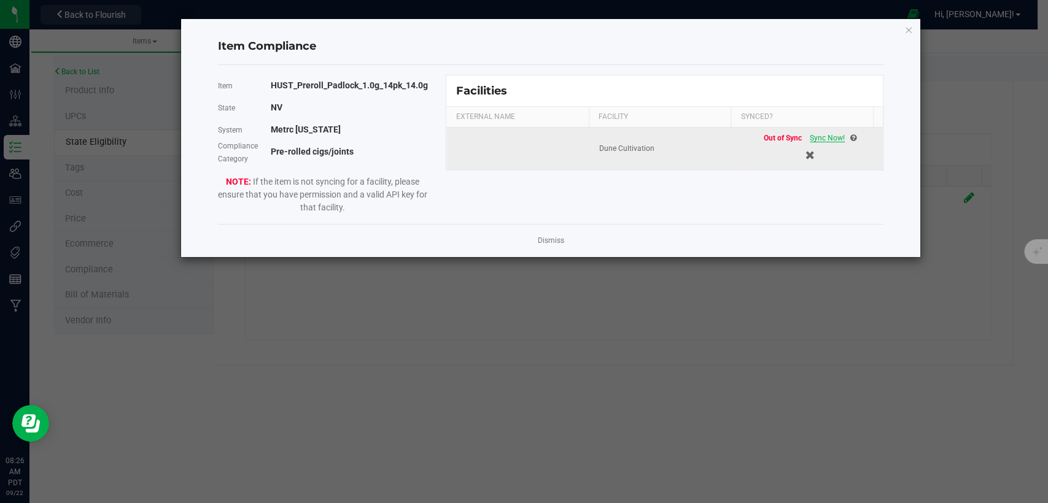
click at [819, 135] on span "Sync Now!" at bounding box center [826, 138] width 35 height 9
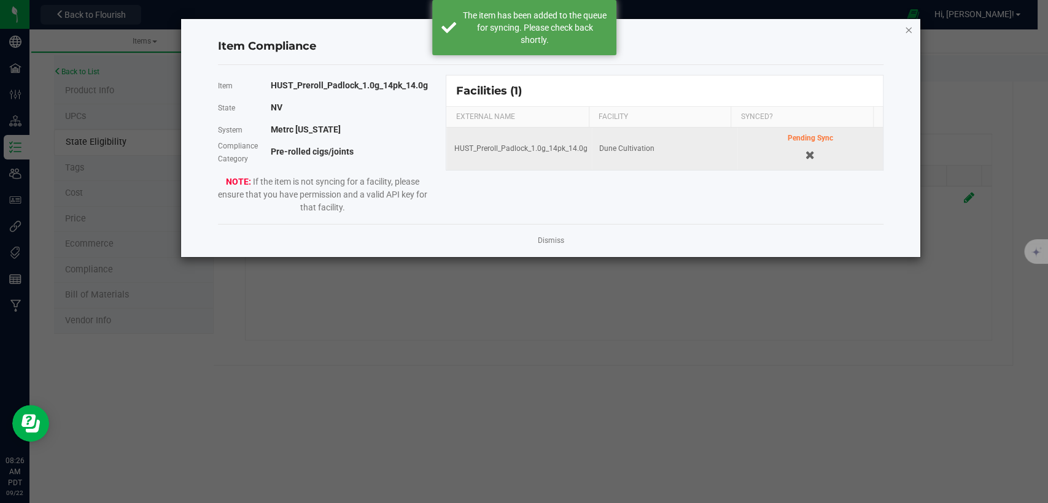
click at [906, 29] on icon "Close modal" at bounding box center [908, 29] width 9 height 15
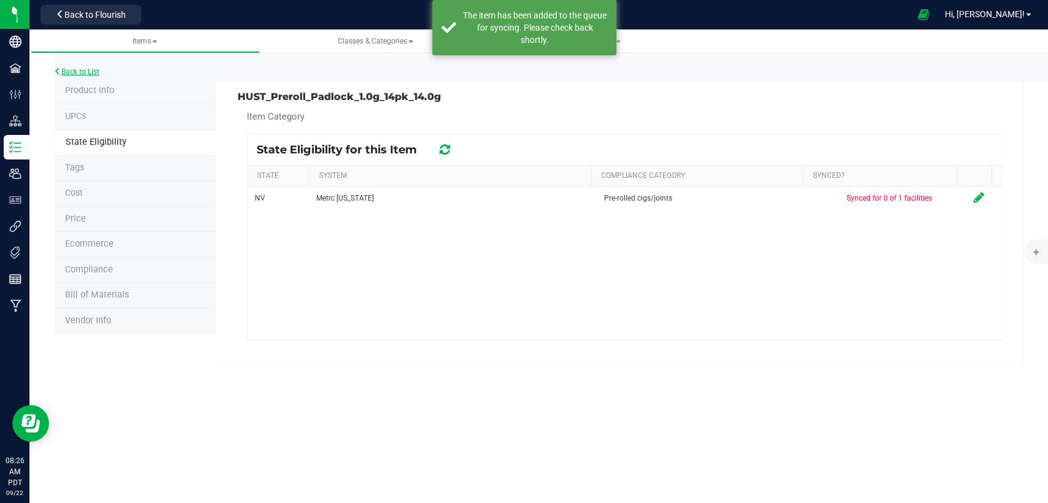
click at [63, 70] on link "Back to List" at bounding box center [76, 72] width 45 height 9
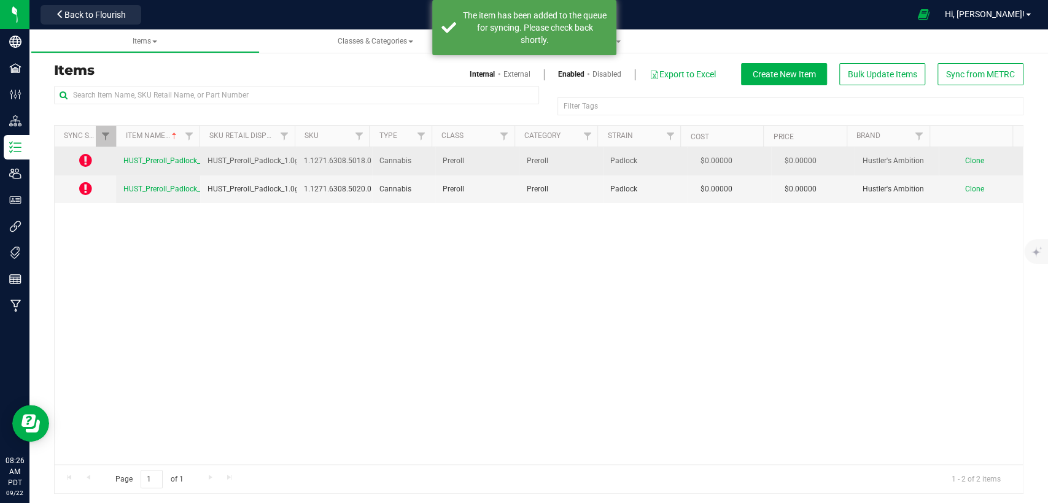
click at [137, 156] on span "HUST_Preroll_Padlock_1.0g" at bounding box center [168, 160] width 91 height 9
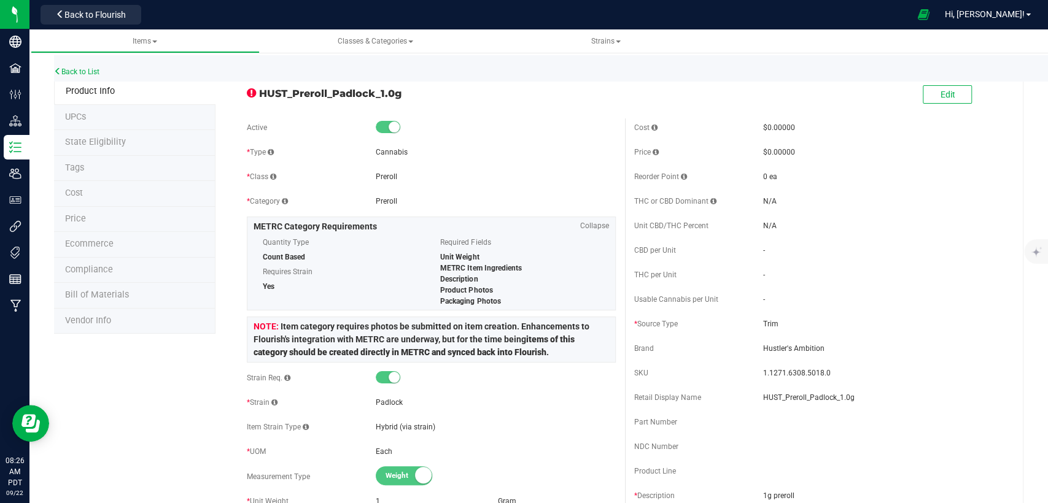
click at [112, 137] on span "State Eligibility" at bounding box center [95, 142] width 61 height 10
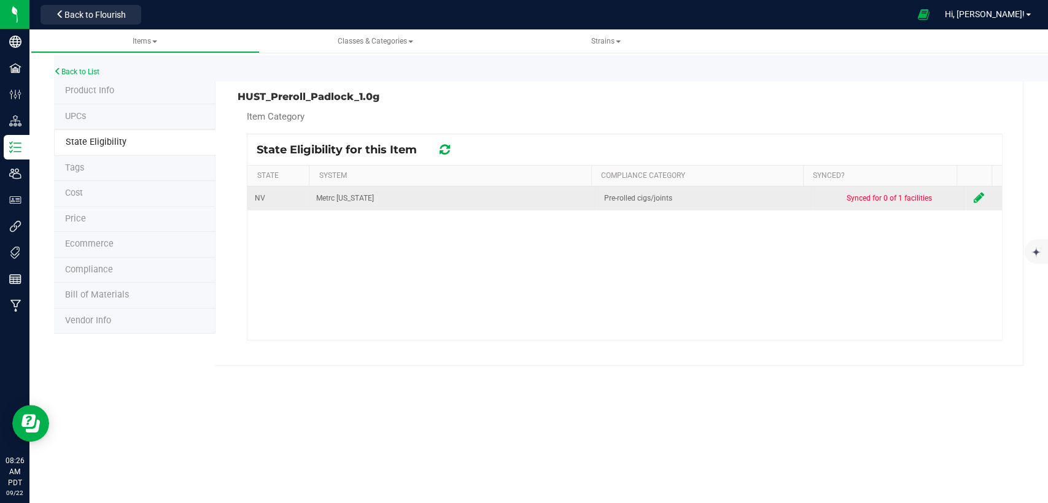
click at [973, 191] on icon at bounding box center [978, 197] width 10 height 12
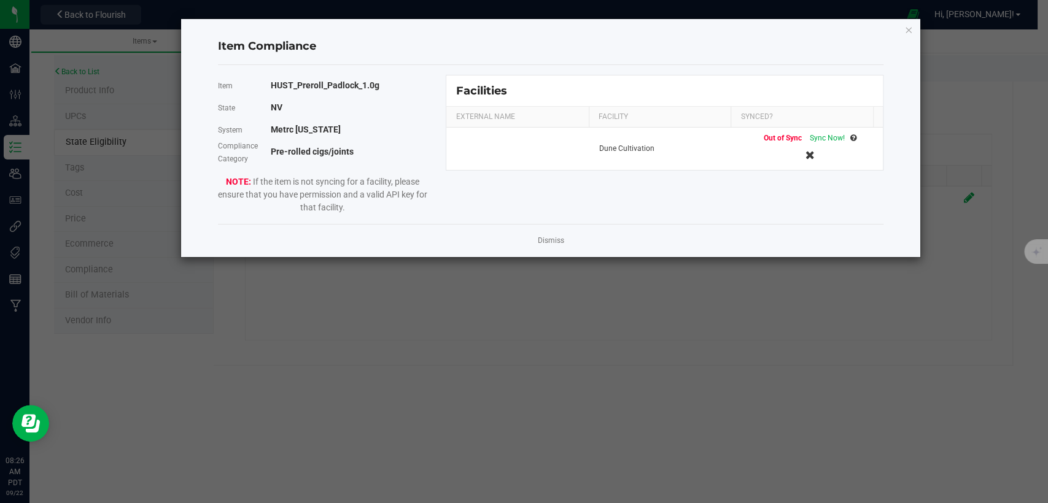
drag, startPoint x: 820, startPoint y: 136, endPoint x: 841, endPoint y: 119, distance: 27.0
click at [820, 137] on span "Sync Now!" at bounding box center [826, 138] width 35 height 9
click at [903, 31] on div "Item Compliance Item HUST_Preroll_Padlock_1.0g State [US_STATE] System Metrc [U…" at bounding box center [550, 138] width 738 height 238
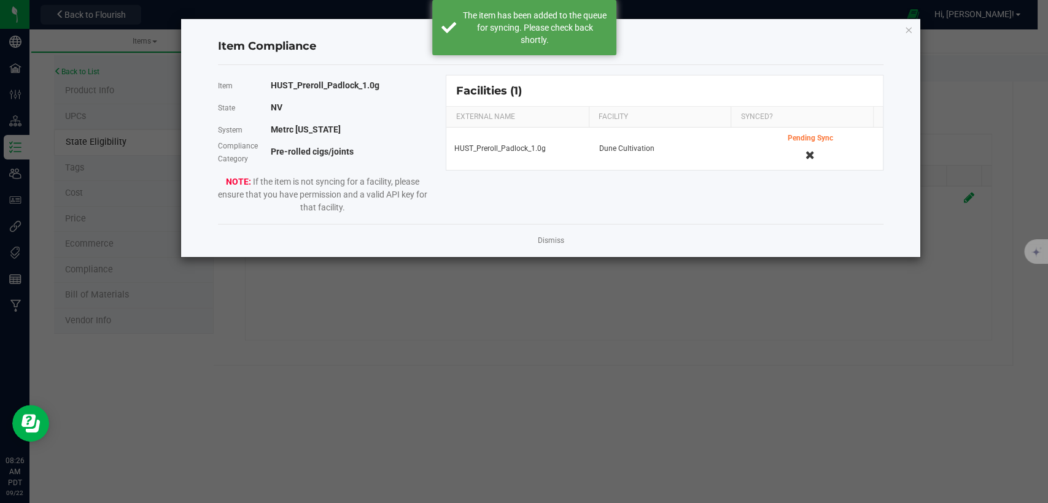
drag, startPoint x: 912, startPoint y: 24, endPoint x: 807, endPoint y: 64, distance: 112.5
click at [912, 23] on icon "Close modal" at bounding box center [908, 29] width 9 height 15
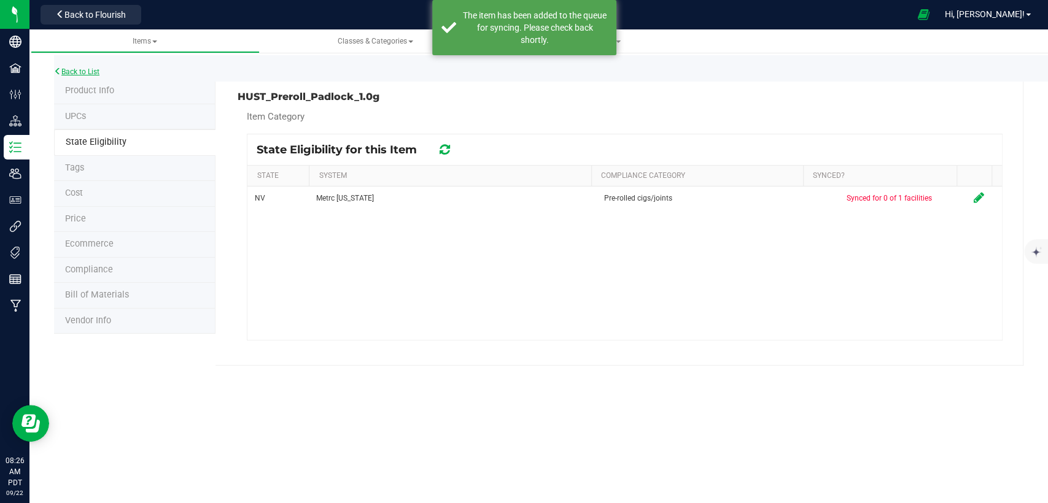
click at [79, 70] on link "Back to List" at bounding box center [76, 72] width 45 height 9
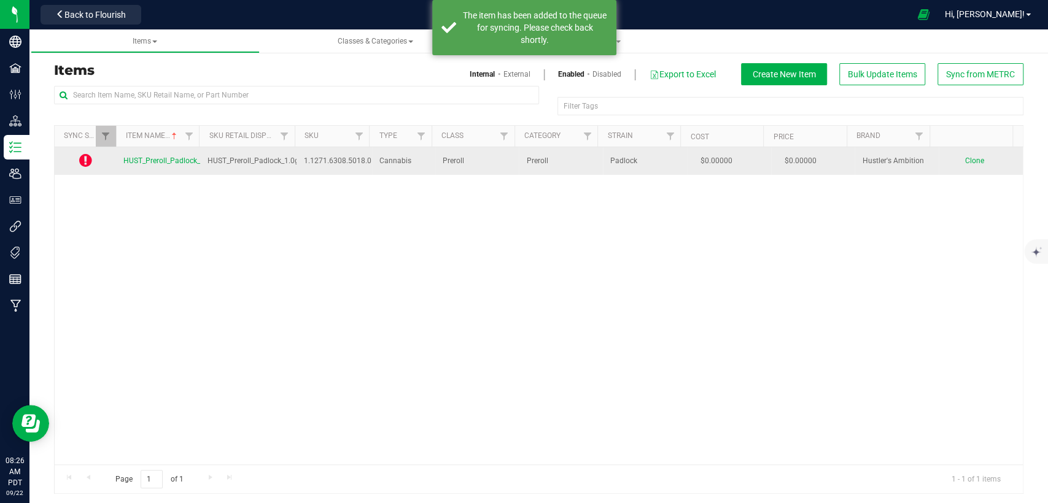
click at [152, 159] on span "HUST_Preroll_Padlock_1.0g" at bounding box center [168, 160] width 91 height 9
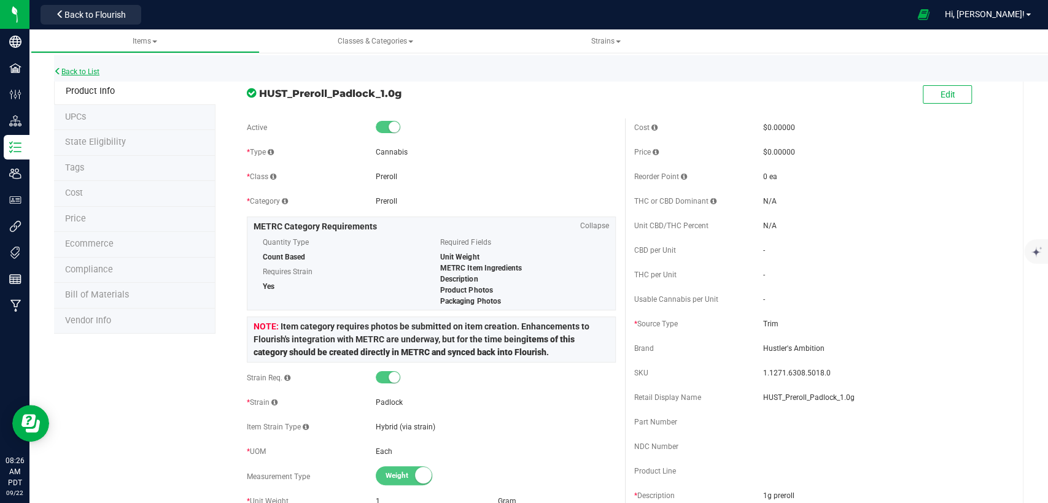
click at [93, 70] on link "Back to List" at bounding box center [76, 72] width 45 height 9
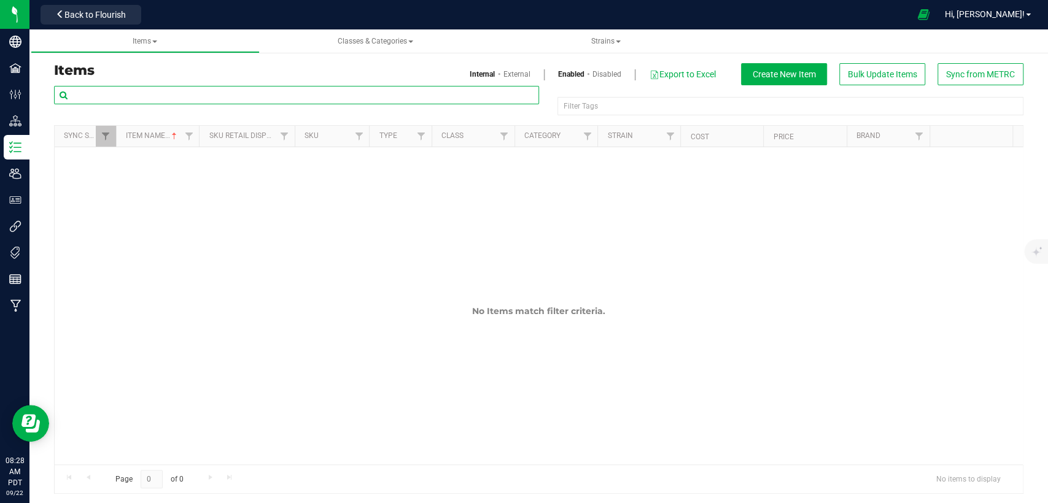
click at [209, 99] on input "text" at bounding box center [296, 95] width 485 height 18
click at [115, 139] on div at bounding box center [117, 136] width 6 height 21
click at [108, 141] on span "Filter" at bounding box center [106, 136] width 10 height 10
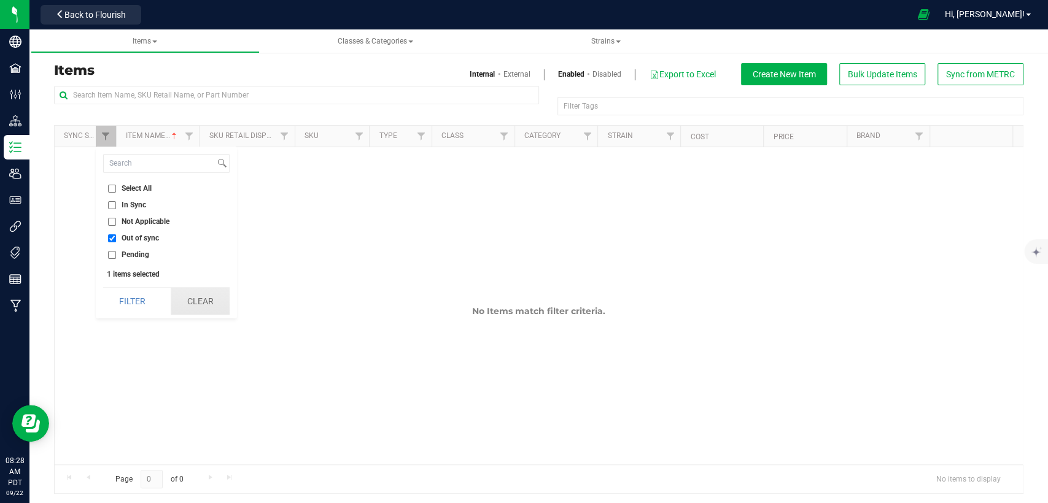
click at [183, 296] on button "Clear" at bounding box center [200, 301] width 59 height 27
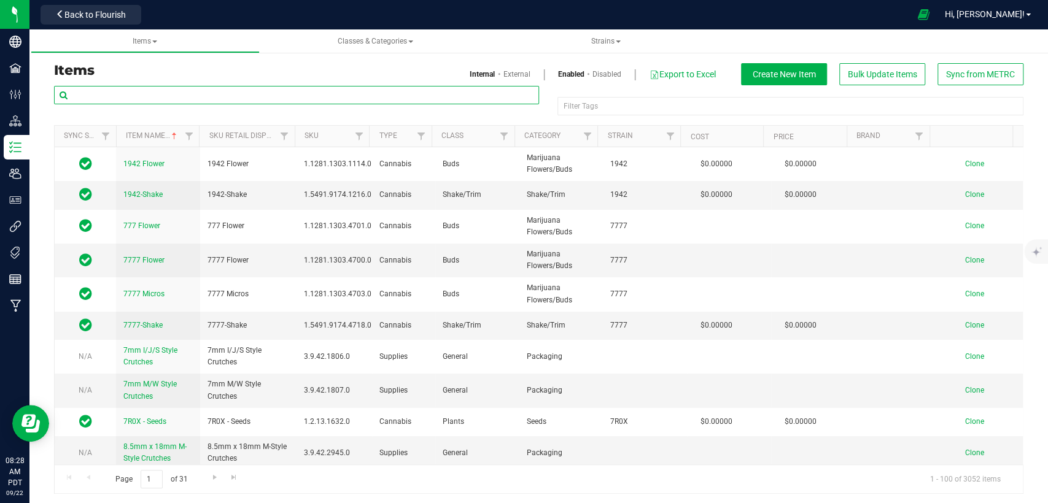
click at [171, 98] on input "text" at bounding box center [296, 95] width 485 height 18
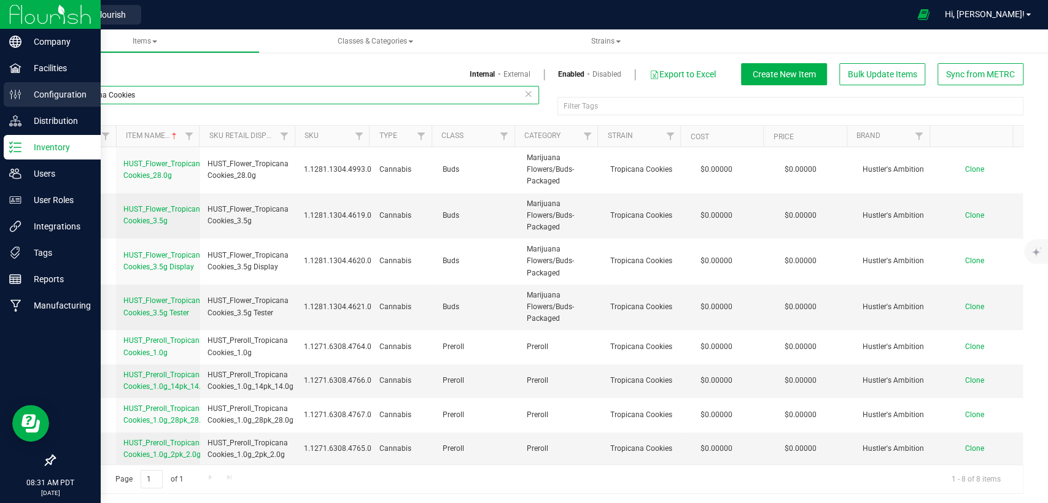
drag, startPoint x: 216, startPoint y: 93, endPoint x: 18, endPoint y: 104, distance: 197.9
click at [0, 106] on div "Company Facilities Configuration Distribution Inventory Users User Roles Integr…" at bounding box center [524, 251] width 1048 height 503
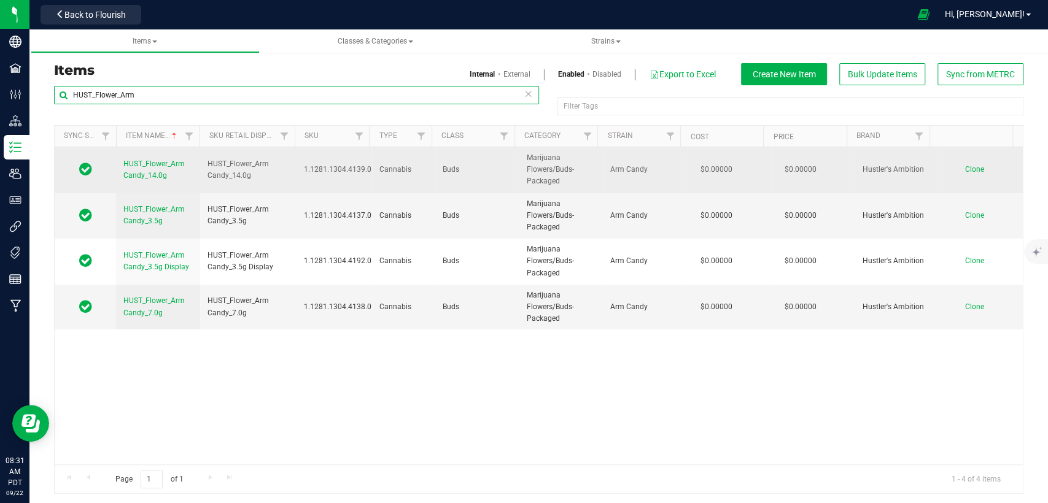
type input "HUST_Flower_Arm"
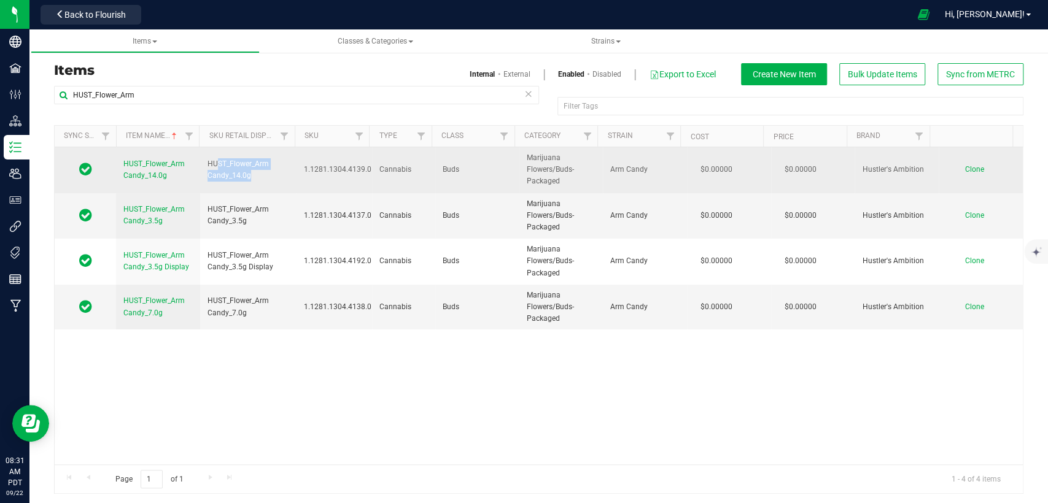
drag, startPoint x: 250, startPoint y: 176, endPoint x: 216, endPoint y: 169, distance: 34.3
click at [216, 169] on span "HUST_Flower_Arm Candy_14.0g" at bounding box center [248, 169] width 82 height 23
click at [255, 177] on span "HUST_Flower_Arm Candy_14.0g" at bounding box center [248, 169] width 82 height 23
drag, startPoint x: 246, startPoint y: 174, endPoint x: 201, endPoint y: 163, distance: 46.1
click at [201, 163] on td "HUST_Flower_Arm Candy_14.0g" at bounding box center [248, 170] width 96 height 46
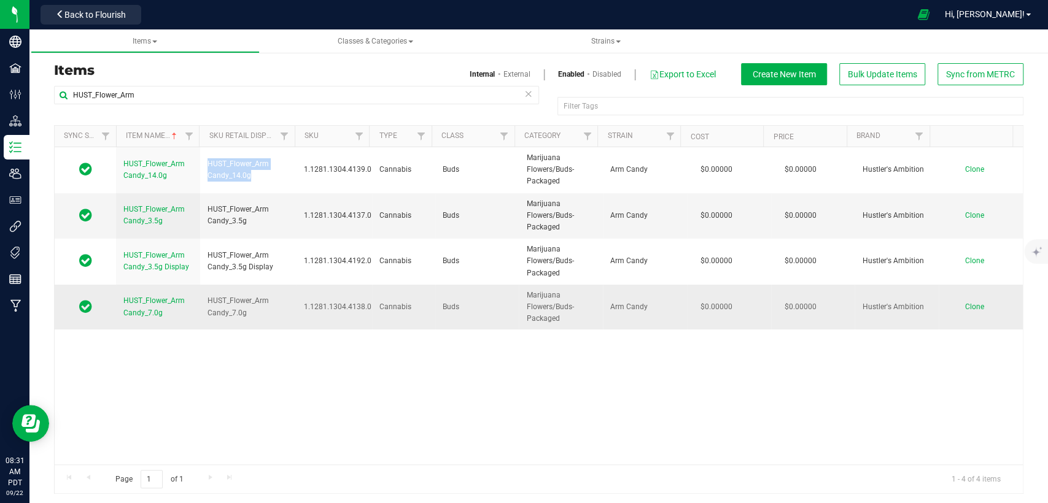
copy span "HUST_Flower_Arm Candy_14.0g"
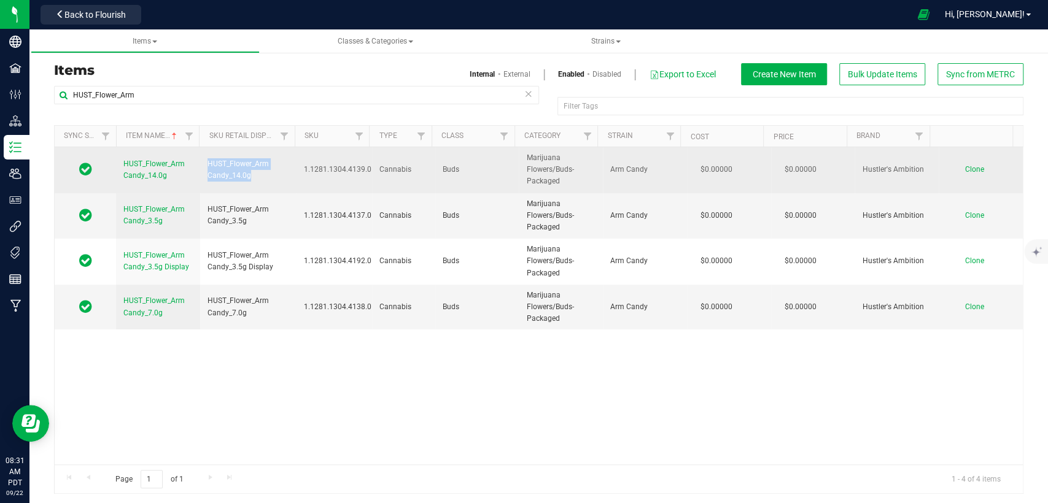
click at [965, 169] on span "Clone" at bounding box center [974, 169] width 19 height 9
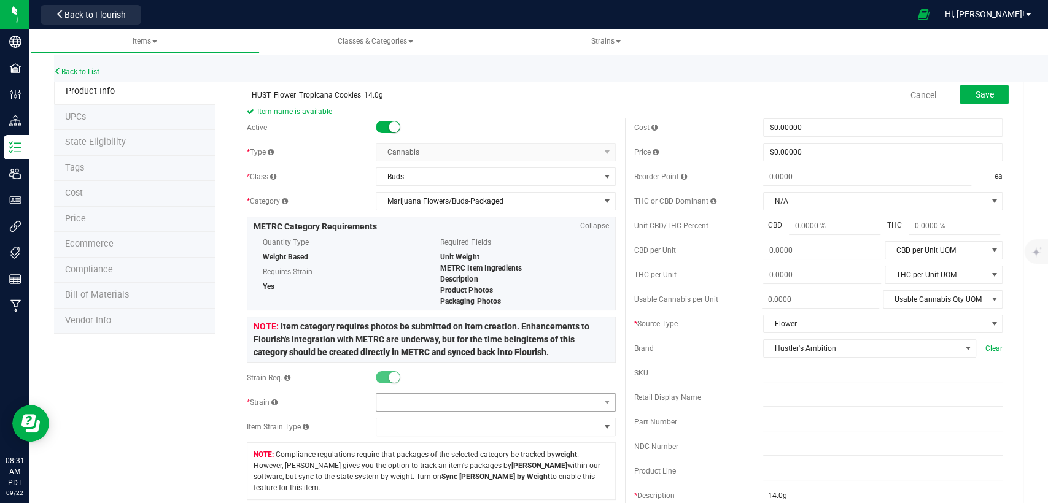
type input "HUST_Flower_Tropicana Cookies_14.0g"
click at [433, 409] on span at bounding box center [487, 402] width 223 height 17
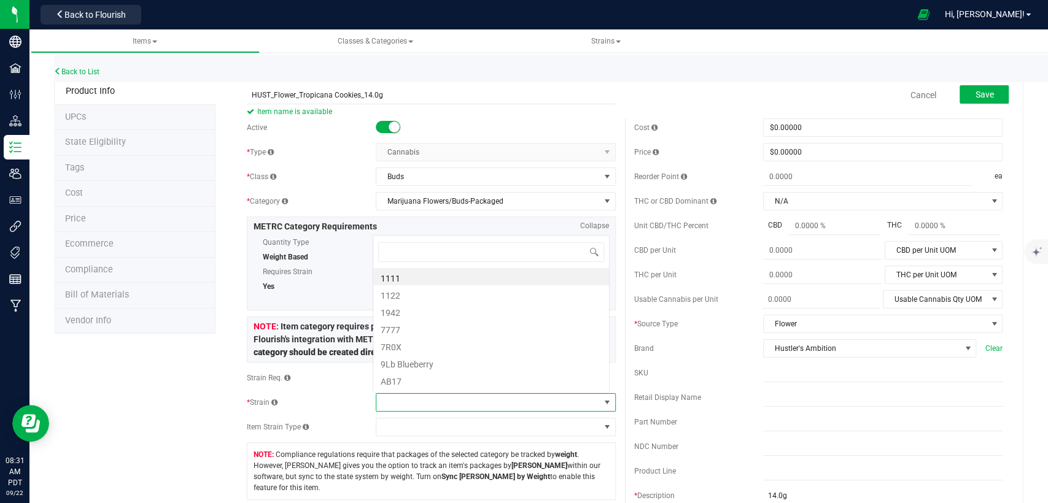
scroll to position [18, 233]
type input "t"
type input "Tropicana"
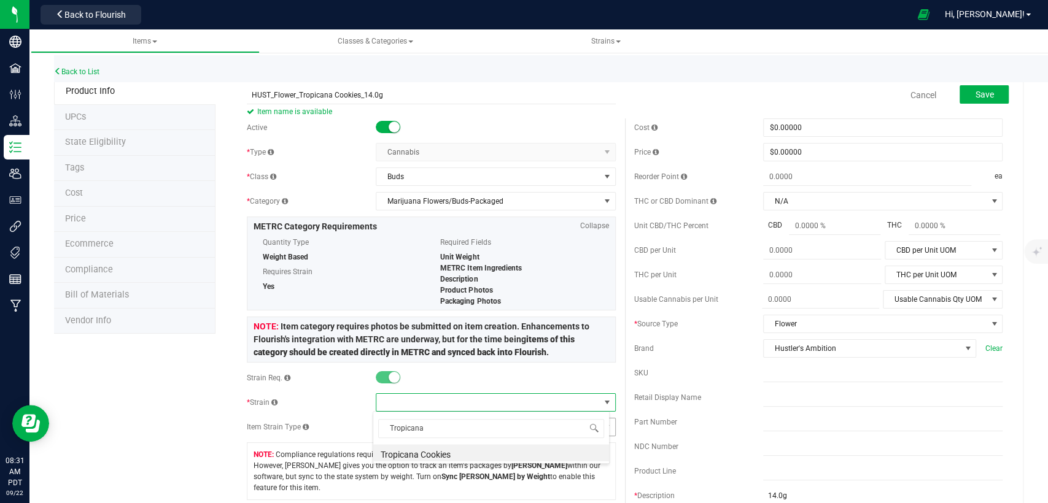
drag, startPoint x: 433, startPoint y: 447, endPoint x: 456, endPoint y: 433, distance: 26.7
click at [433, 447] on li "Tropicana Cookies" at bounding box center [491, 452] width 236 height 17
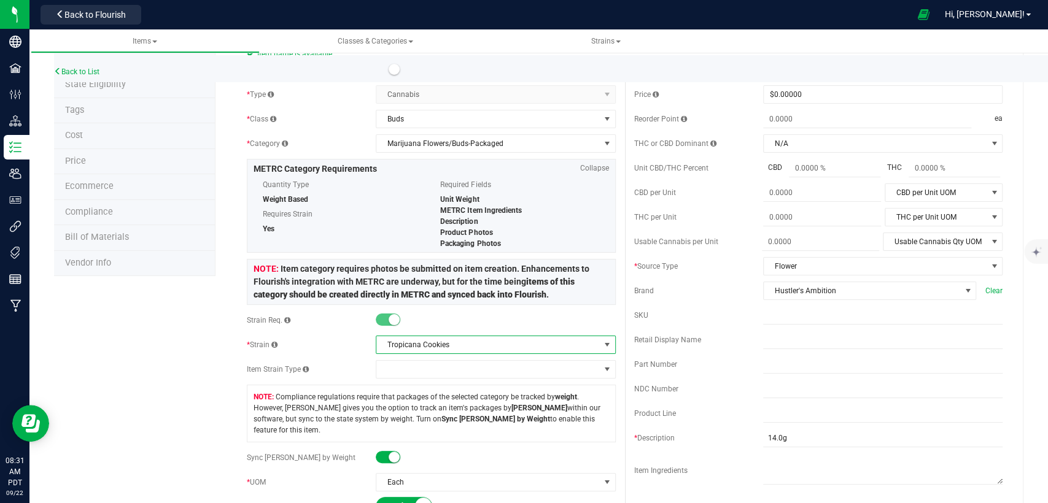
scroll to position [136, 0]
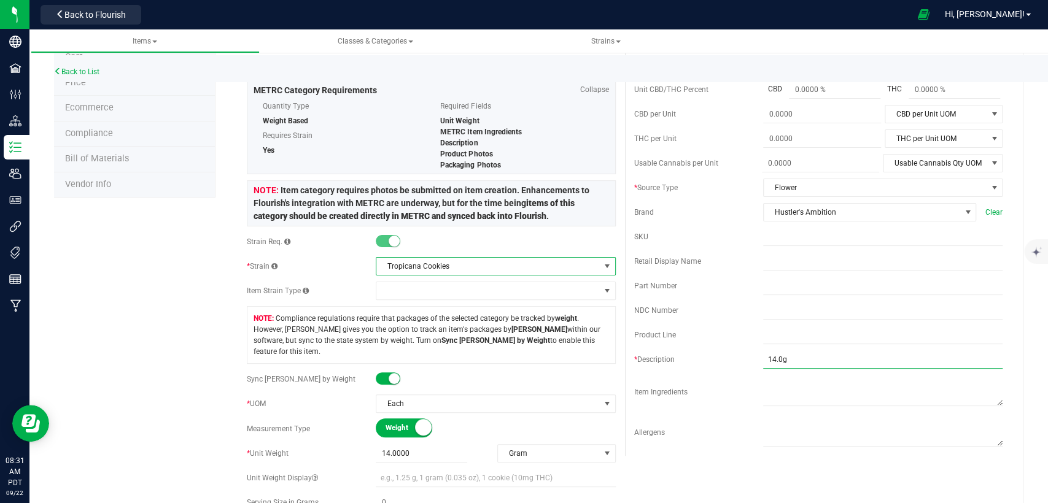
click at [799, 358] on input "14.0g" at bounding box center [882, 359] width 239 height 18
type input "14.0g of Flower."
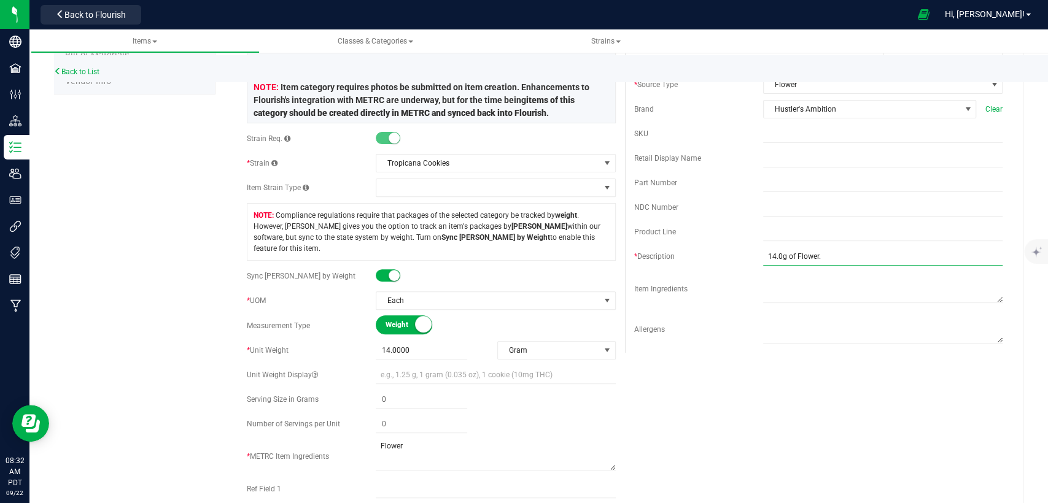
scroll to position [341, 0]
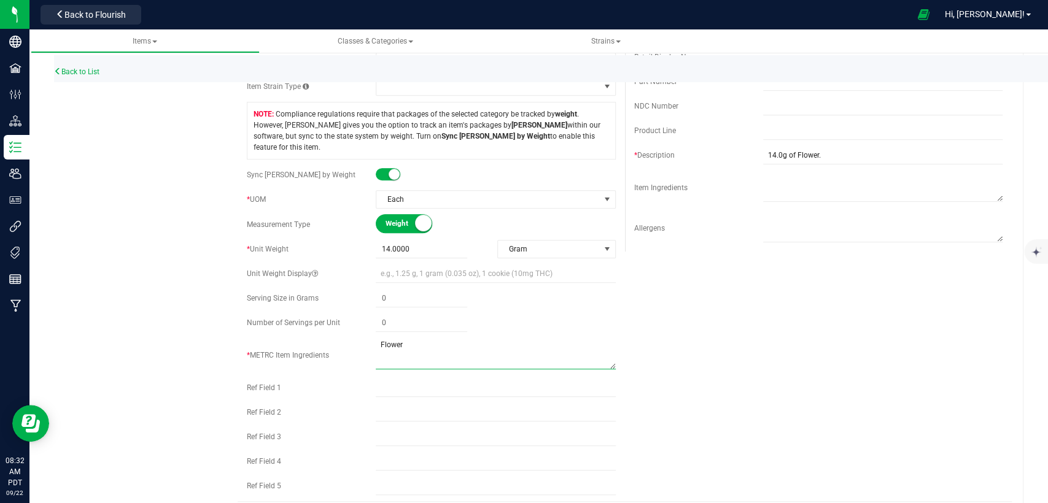
drag, startPoint x: 329, startPoint y: 340, endPoint x: 297, endPoint y: 340, distance: 31.9
click at [291, 340] on div "* METRC Item Ingredients" at bounding box center [431, 355] width 368 height 34
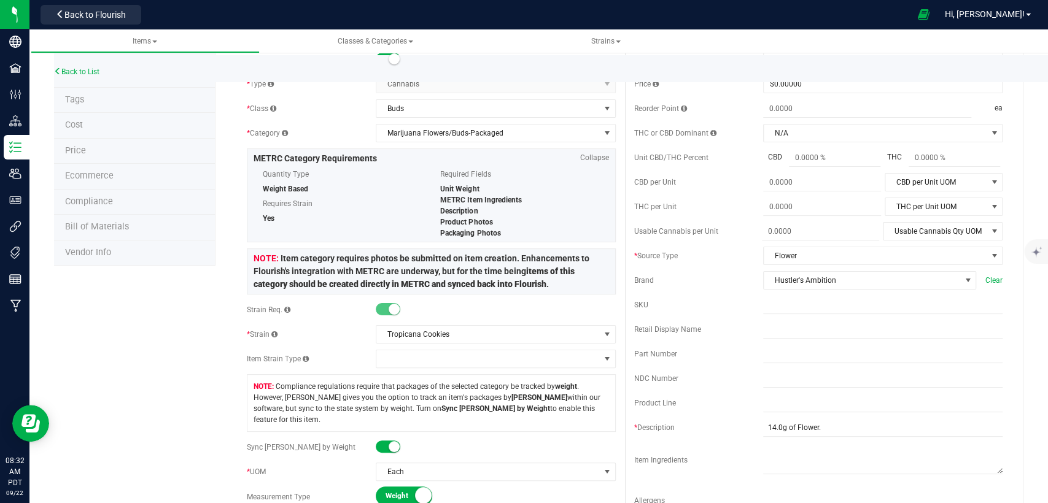
scroll to position [0, 0]
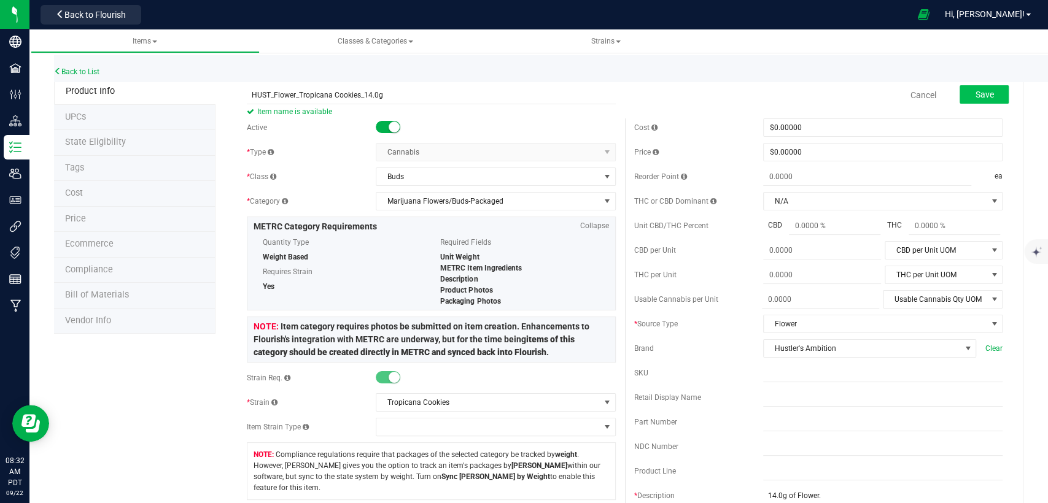
type textarea "Usable cannabis."
click at [983, 89] on button "Save" at bounding box center [983, 94] width 49 height 18
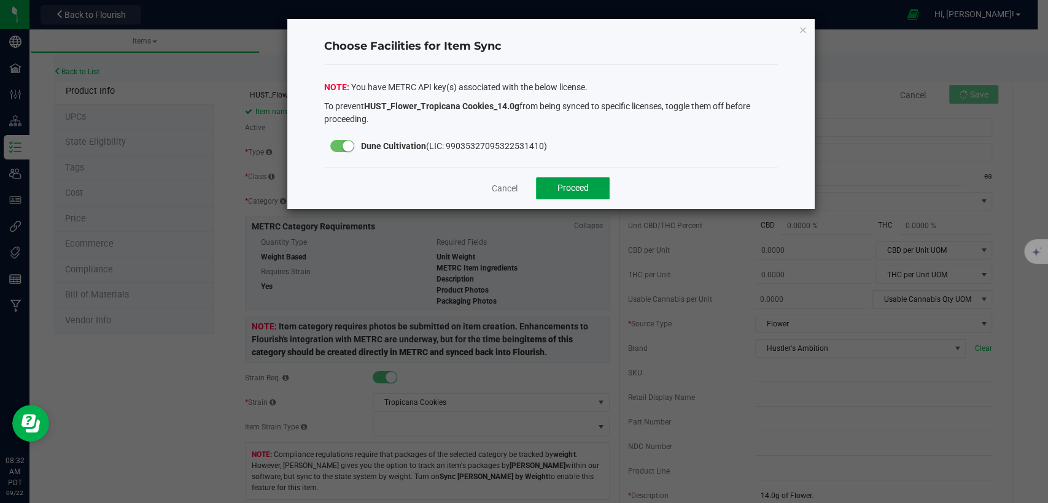
click at [568, 177] on button "Proceed" at bounding box center [573, 188] width 74 height 22
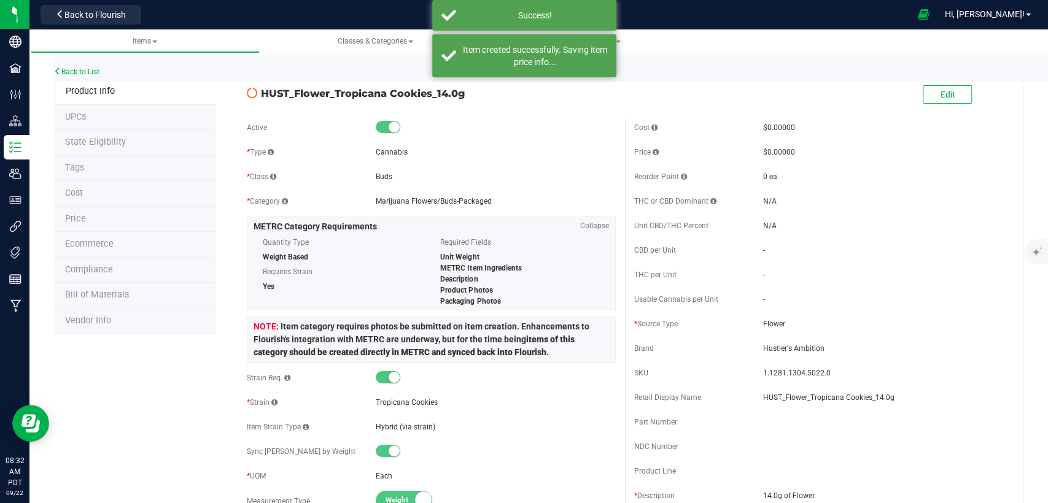
drag, startPoint x: 463, startPoint y: 95, endPoint x: 259, endPoint y: 96, distance: 203.7
click at [261, 96] on span "HUST_Flower_Tropicana Cookies_14.0g" at bounding box center [438, 93] width 354 height 15
copy span "HUST_Flower_Tropicana Cookies_14.0g"
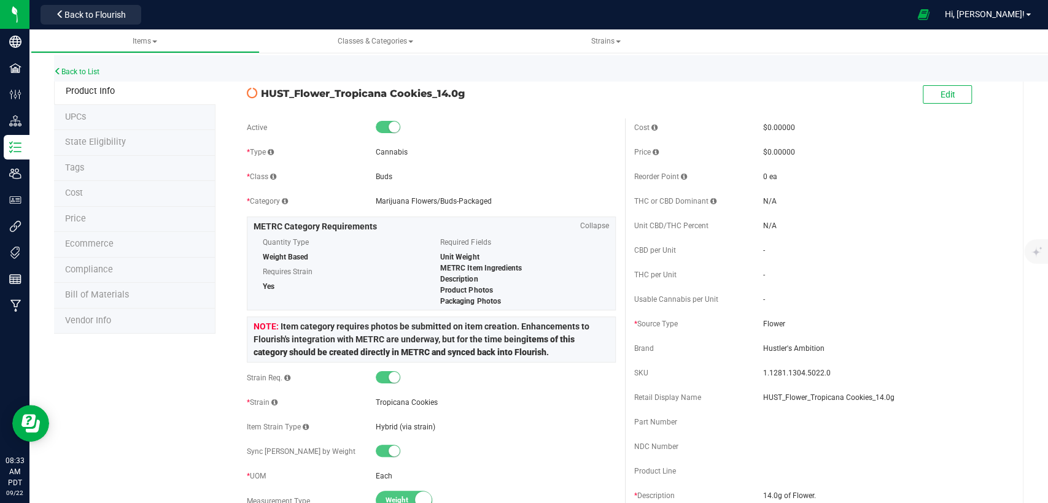
click at [126, 142] on li "State Eligibility" at bounding box center [134, 143] width 161 height 26
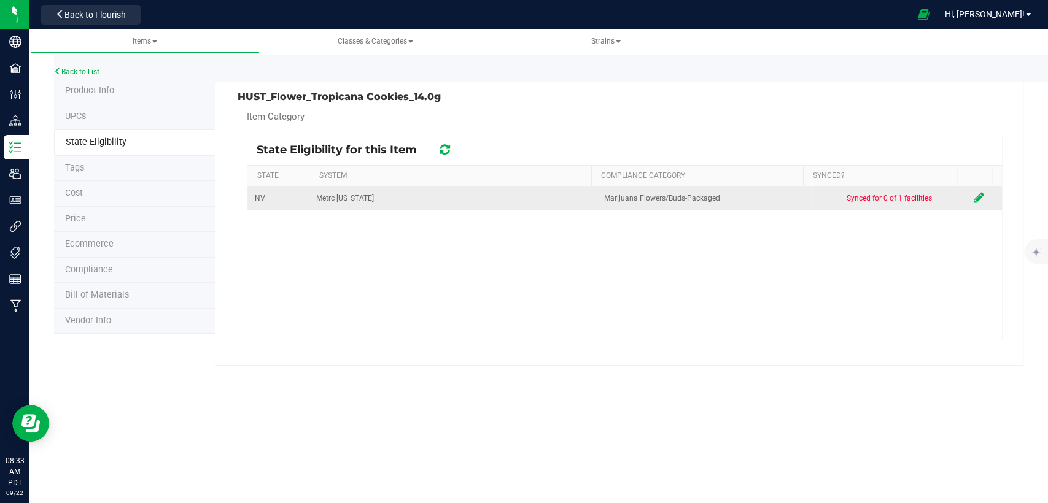
click at [973, 193] on icon at bounding box center [978, 197] width 10 height 12
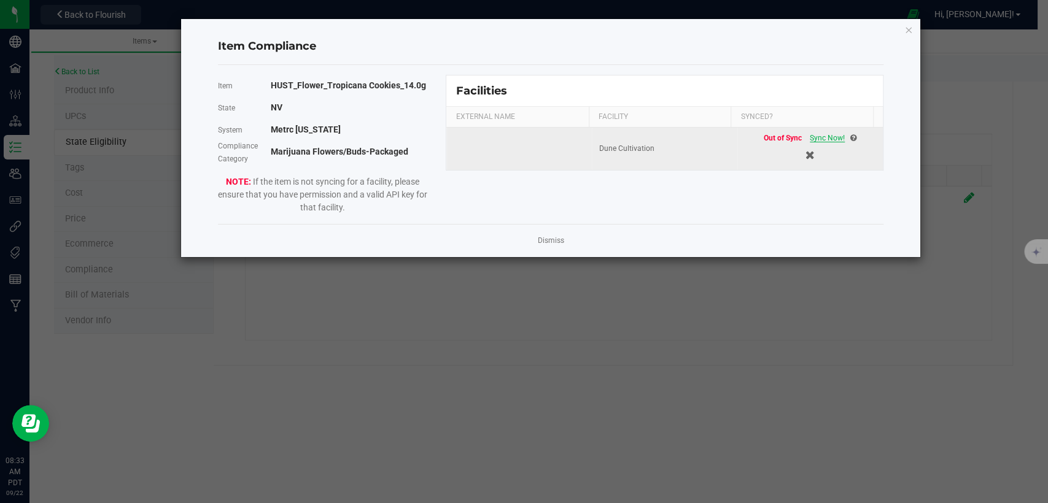
click at [828, 134] on span "Sync Now!" at bounding box center [826, 138] width 35 height 9
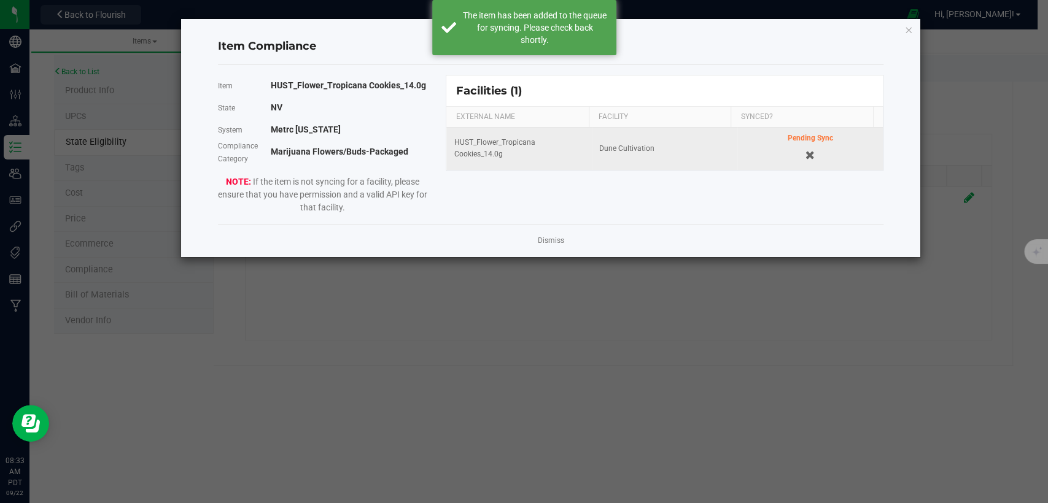
click at [908, 26] on icon "Close modal" at bounding box center [908, 29] width 9 height 15
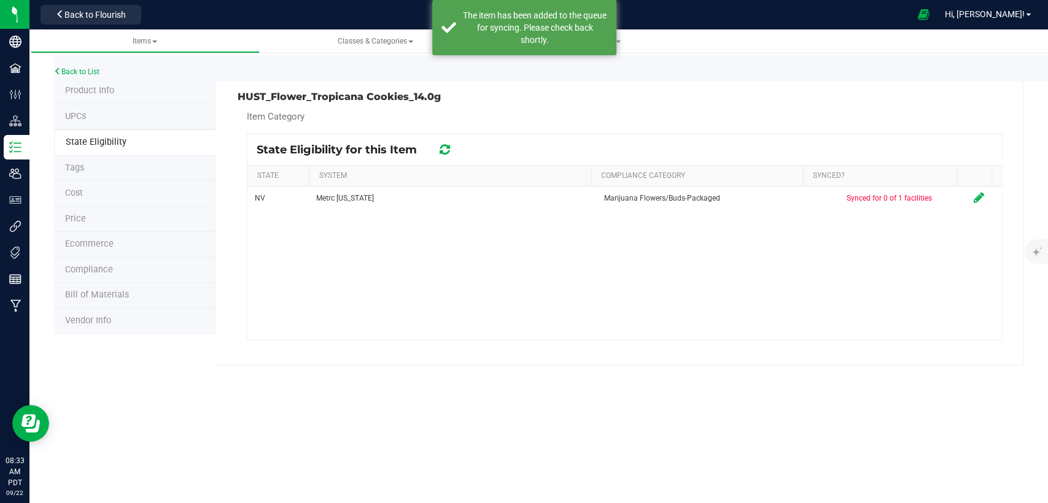
click at [110, 85] on li "Product Info" at bounding box center [134, 92] width 161 height 26
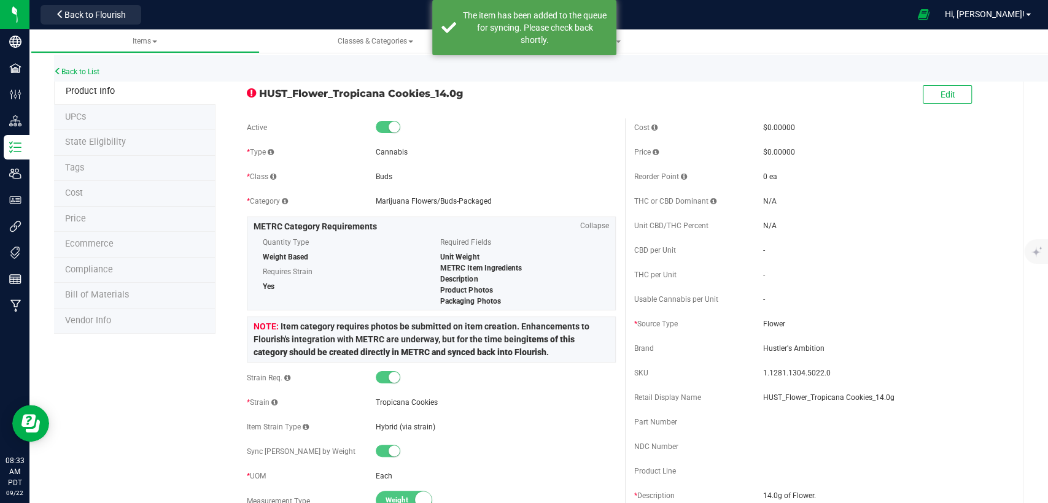
click at [107, 144] on span "State Eligibility" at bounding box center [95, 142] width 61 height 10
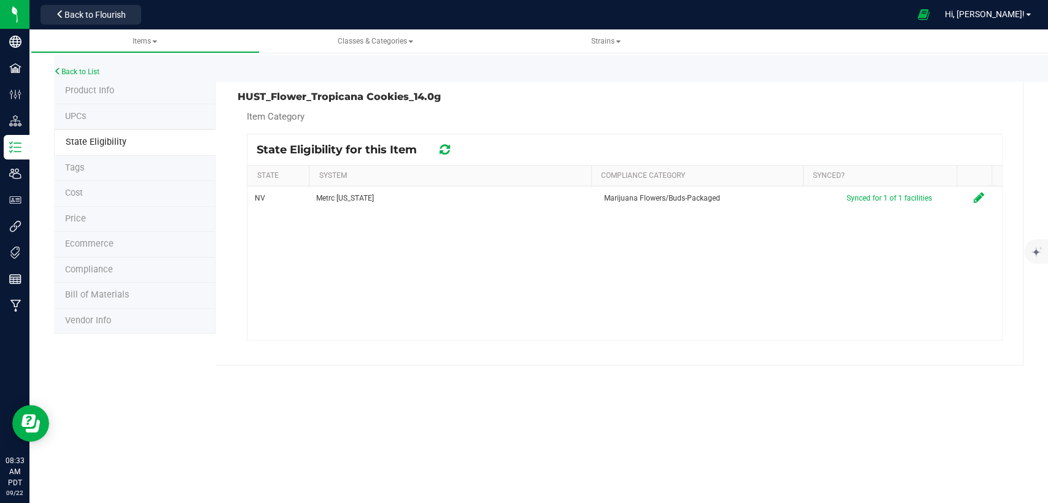
click at [117, 90] on li "Product Info" at bounding box center [134, 92] width 161 height 26
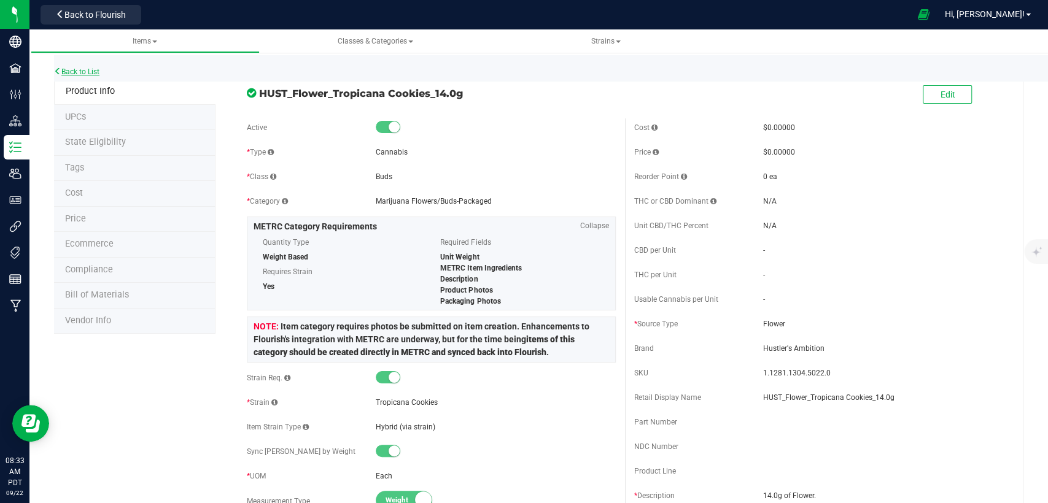
click at [83, 72] on link "Back to List" at bounding box center [76, 72] width 45 height 9
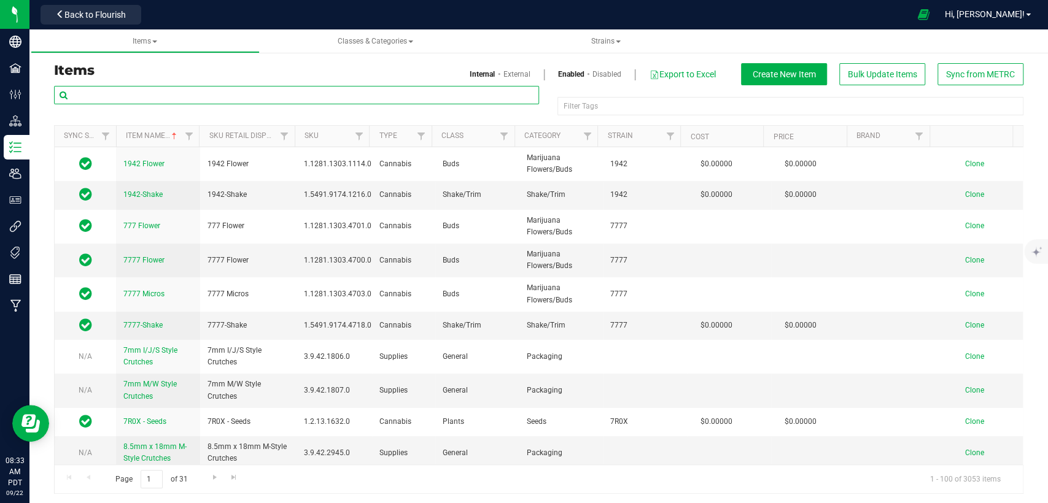
click at [179, 99] on input "text" at bounding box center [296, 95] width 485 height 18
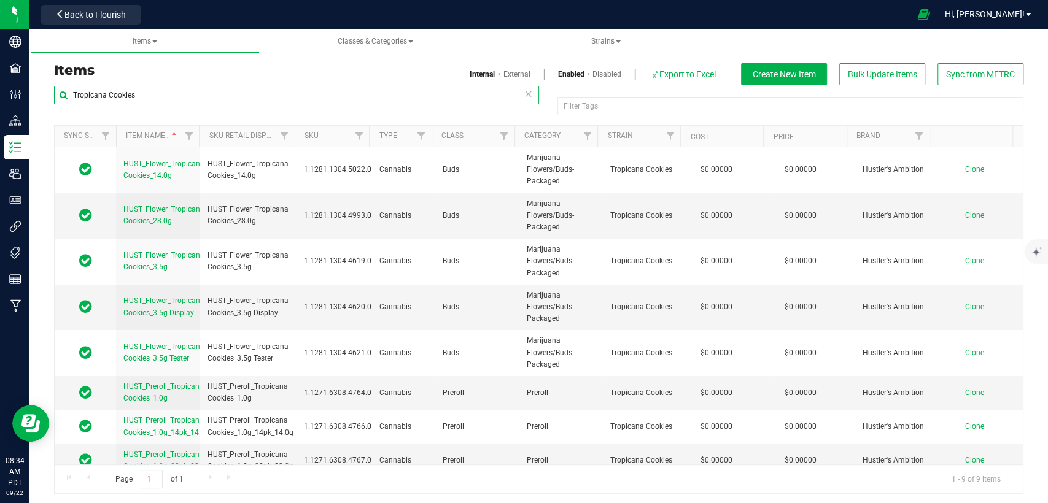
type input "Tropicana Cookies"
click at [94, 24] on div "Back to Flourish" at bounding box center [91, 14] width 110 height 24
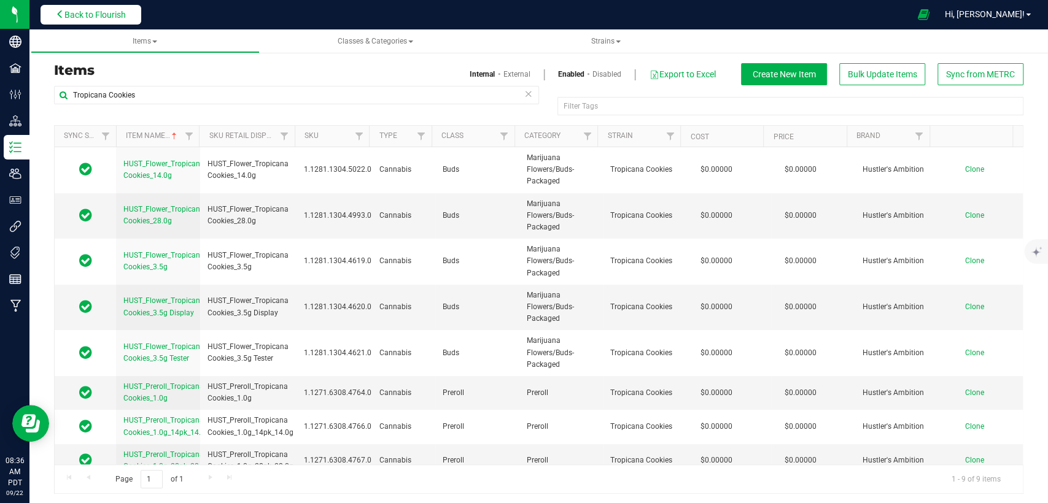
click at [95, 20] on button "Back to Flourish" at bounding box center [91, 15] width 101 height 20
